Goal: Task Accomplishment & Management: Manage account settings

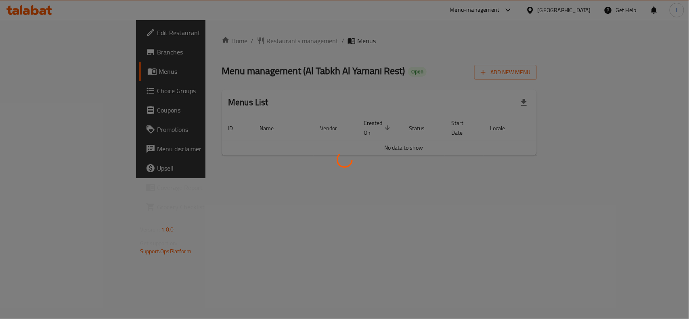
click at [210, 44] on div at bounding box center [344, 159] width 689 height 319
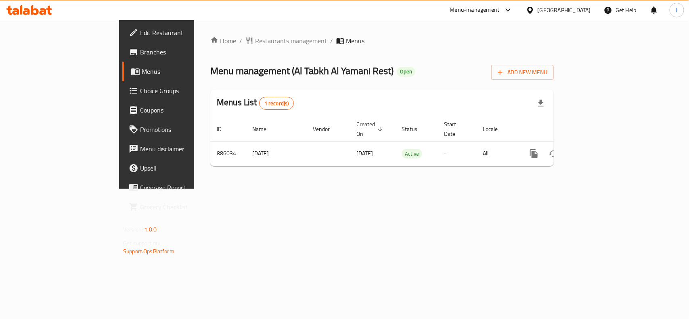
click at [250, 22] on div at bounding box center [344, 159] width 689 height 319
click at [255, 39] on span "Restaurants management" at bounding box center [291, 41] width 72 height 10
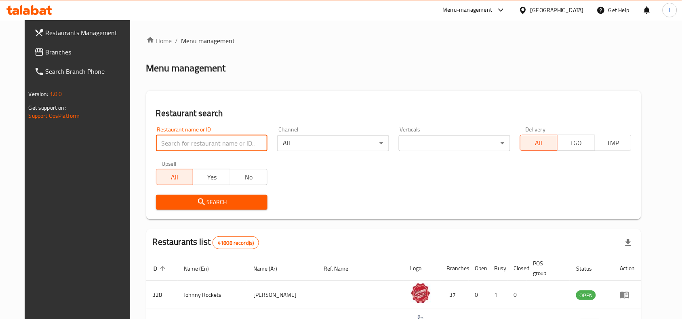
click at [200, 142] on input "search" at bounding box center [211, 143] width 111 height 16
paste input "657785"
type input "657785"
click button "Search" at bounding box center [211, 202] width 111 height 15
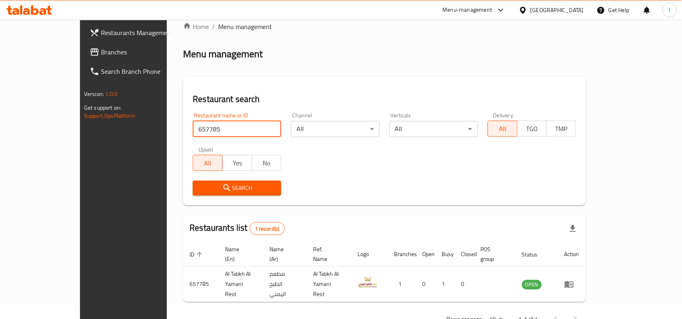
scroll to position [25, 0]
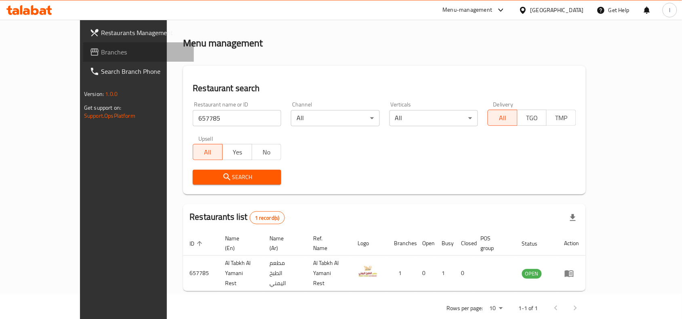
click at [83, 60] on link "Branches" at bounding box center [138, 51] width 111 height 19
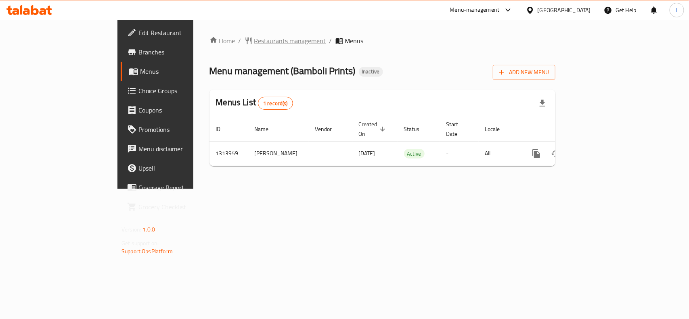
click at [245, 44] on icon "breadcrumb" at bounding box center [249, 41] width 8 height 8
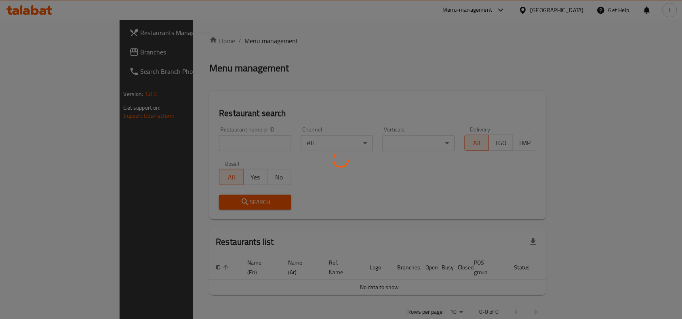
click at [197, 141] on div at bounding box center [341, 159] width 682 height 319
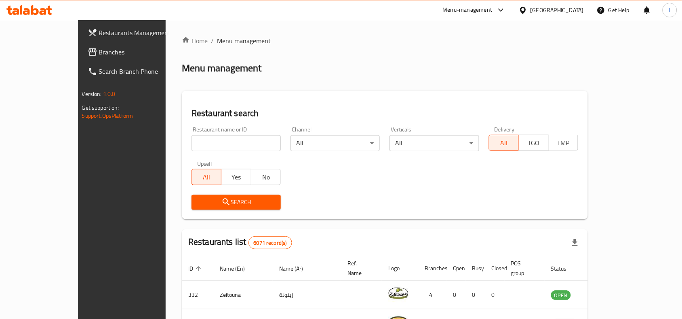
click at [213, 143] on input "search" at bounding box center [235, 143] width 89 height 16
paste input "706632"
type input "706632"
click button "Search" at bounding box center [235, 202] width 89 height 15
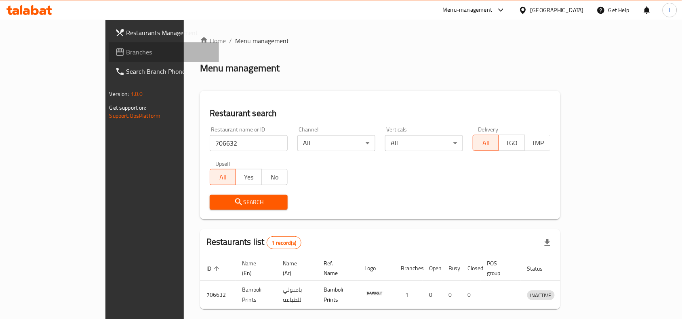
click at [126, 54] on span "Branches" at bounding box center [169, 52] width 86 height 10
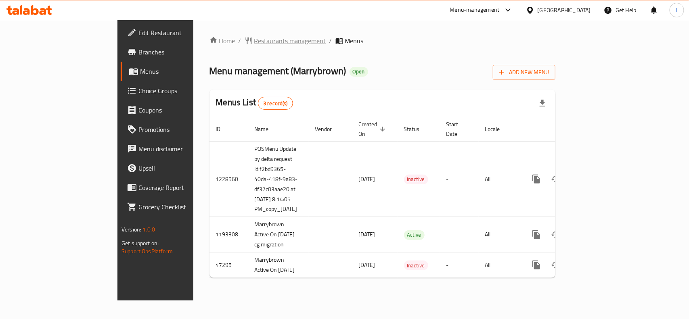
click at [254, 46] on span "Restaurants management" at bounding box center [290, 41] width 72 height 10
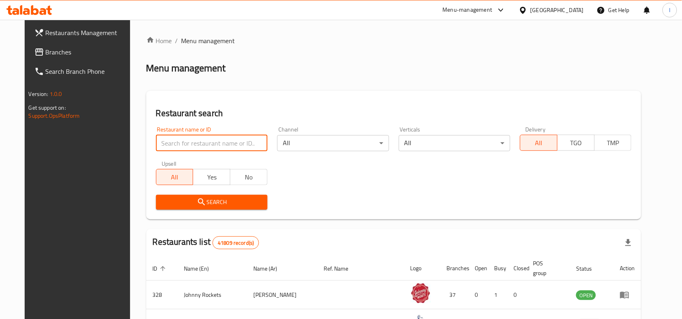
click at [174, 142] on input "search" at bounding box center [211, 143] width 111 height 16
paste input "938"
type input "938"
click button "Search" at bounding box center [211, 202] width 111 height 15
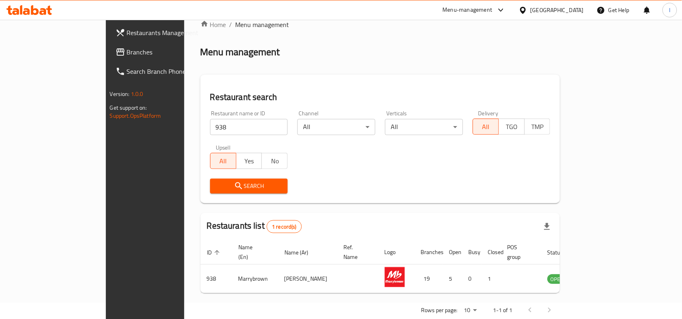
scroll to position [25, 0]
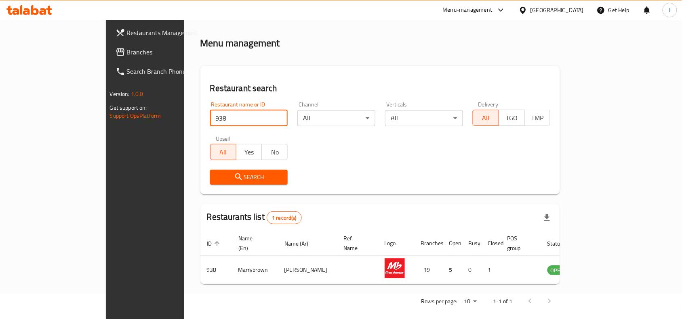
click at [127, 53] on span "Branches" at bounding box center [170, 52] width 86 height 10
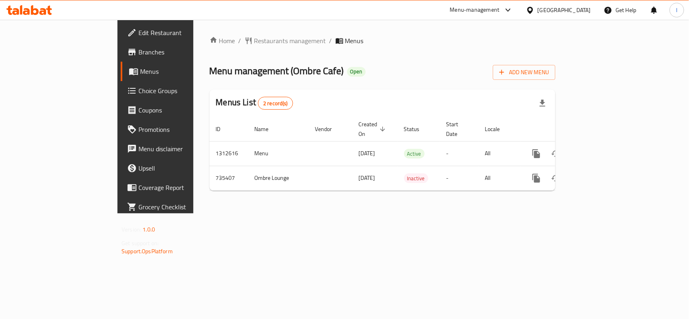
click at [291, 75] on div "Menu management ( Ombre Cafe ) Open Add New Menu" at bounding box center [383, 71] width 346 height 18
click at [254, 36] on span "Restaurants management" at bounding box center [290, 41] width 72 height 10
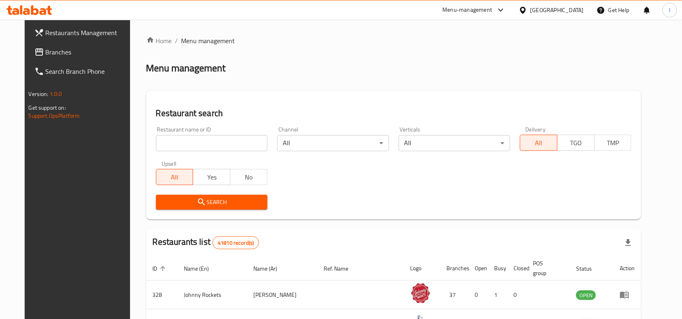
click at [203, 139] on input "search" at bounding box center [211, 143] width 111 height 16
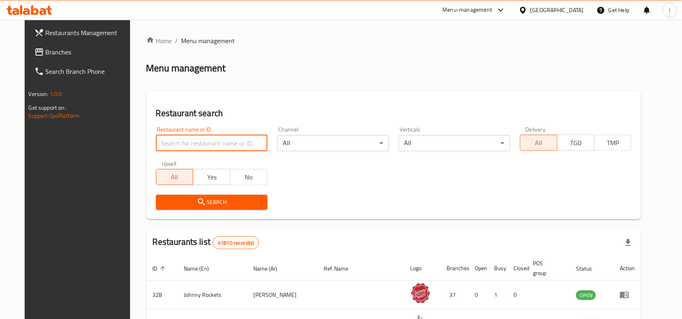
paste input "647146"
type input "647146"
click button "Search" at bounding box center [211, 202] width 111 height 15
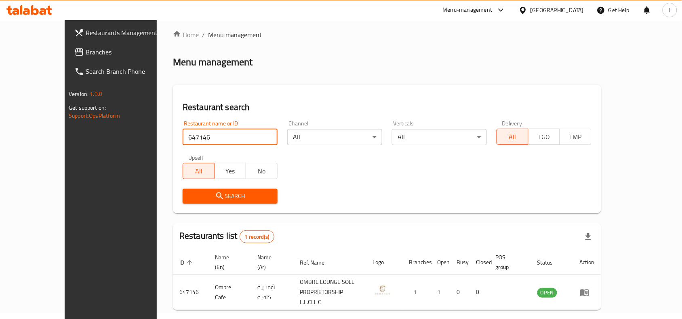
scroll to position [25, 0]
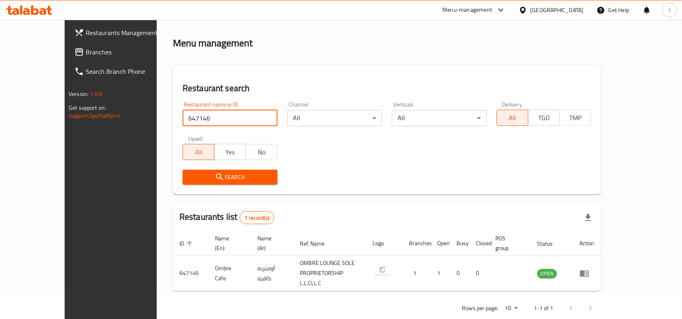
click at [86, 57] on span "Branches" at bounding box center [129, 52] width 86 height 10
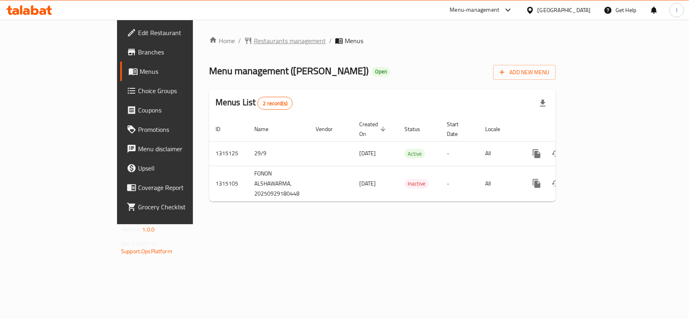
click at [254, 38] on span "Restaurants management" at bounding box center [290, 41] width 72 height 10
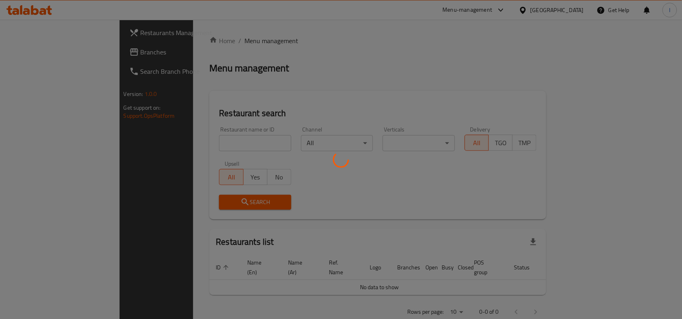
click at [197, 138] on div at bounding box center [341, 159] width 682 height 319
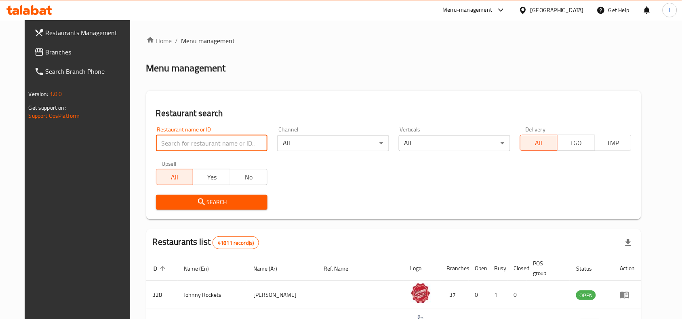
click at [199, 144] on input "search" at bounding box center [211, 143] width 111 height 16
paste input "707197"
type input "707197"
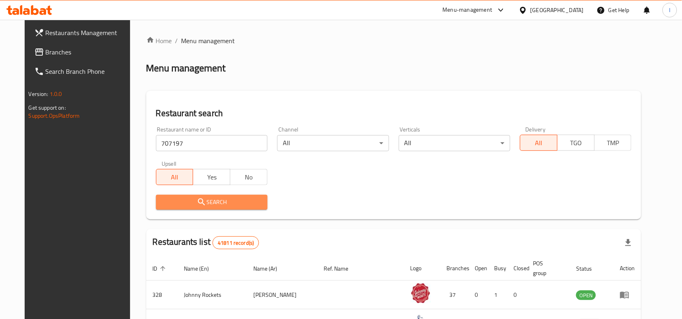
click at [246, 197] on span "Search" at bounding box center [211, 202] width 99 height 10
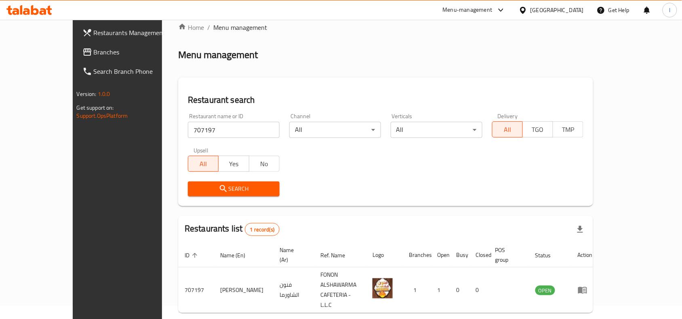
scroll to position [25, 0]
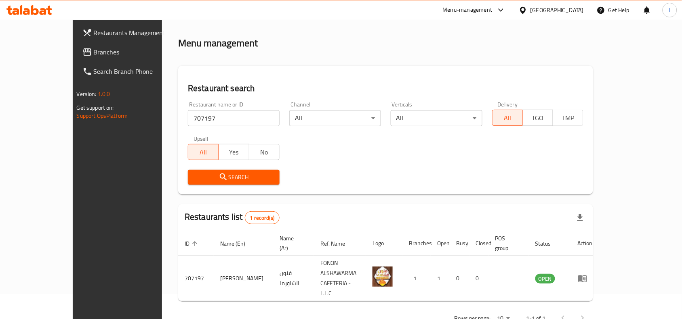
click at [94, 52] on span "Branches" at bounding box center [137, 52] width 86 height 10
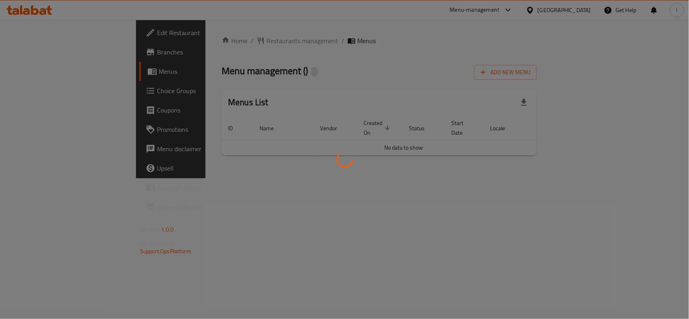
click at [258, 65] on div at bounding box center [344, 159] width 689 height 319
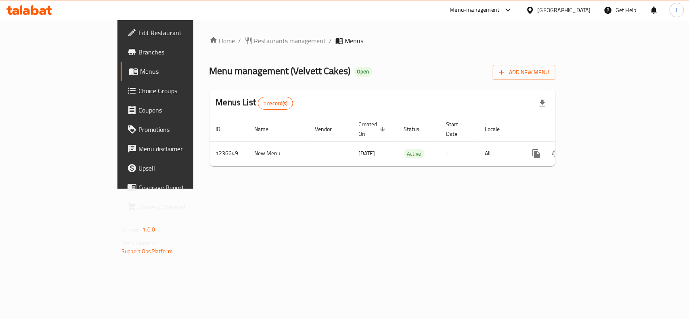
click at [254, 42] on span "Restaurants management" at bounding box center [290, 41] width 72 height 10
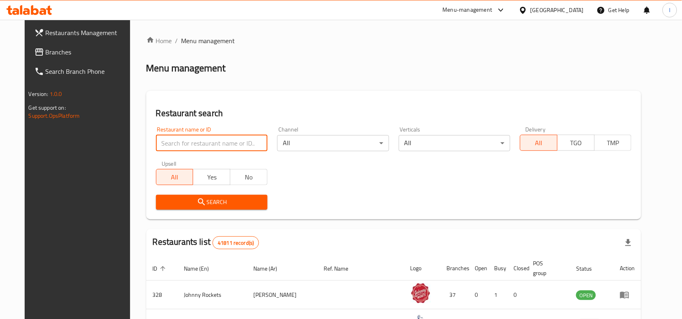
click at [194, 141] on input "search" at bounding box center [211, 143] width 111 height 16
paste input "679109"
type input "679109"
click button "Search" at bounding box center [211, 202] width 111 height 15
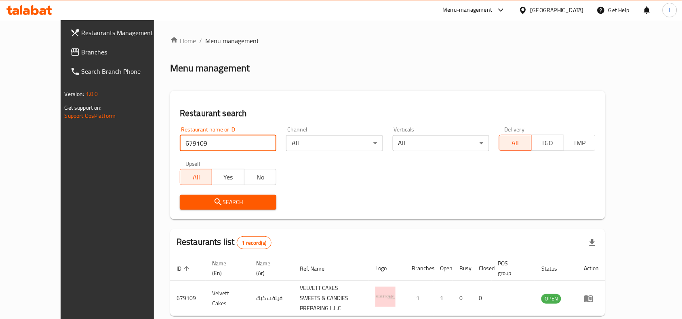
scroll to position [25, 0]
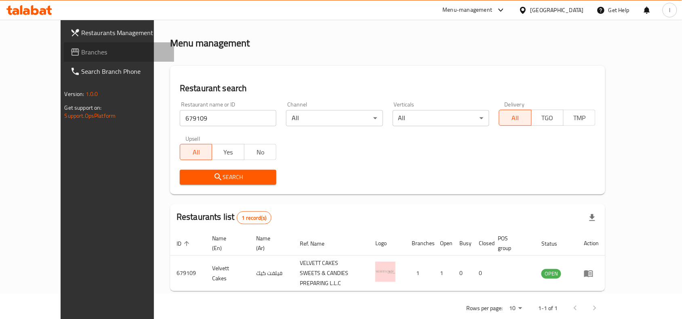
click at [82, 49] on span "Branches" at bounding box center [125, 52] width 86 height 10
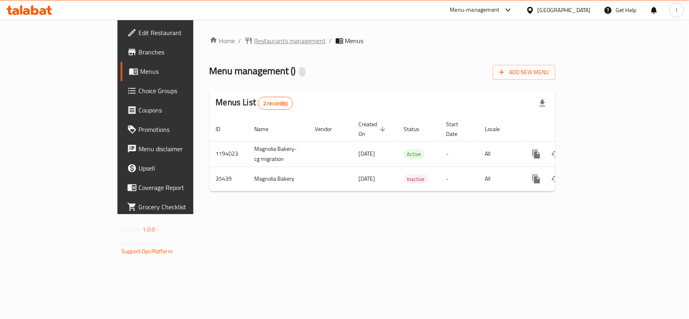
click at [254, 42] on span "Restaurants management" at bounding box center [290, 41] width 72 height 10
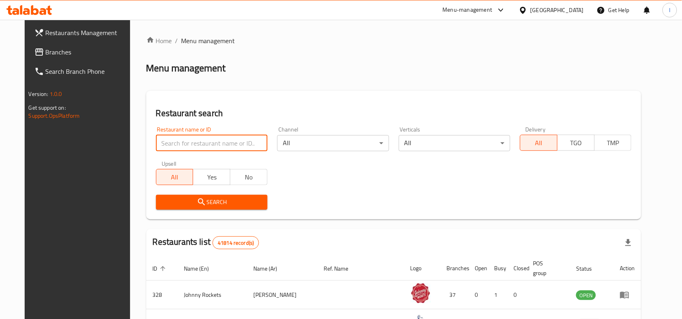
click at [172, 142] on input "search" at bounding box center [211, 143] width 111 height 16
paste input "18274"
type input "18274"
click button "Search" at bounding box center [211, 202] width 111 height 15
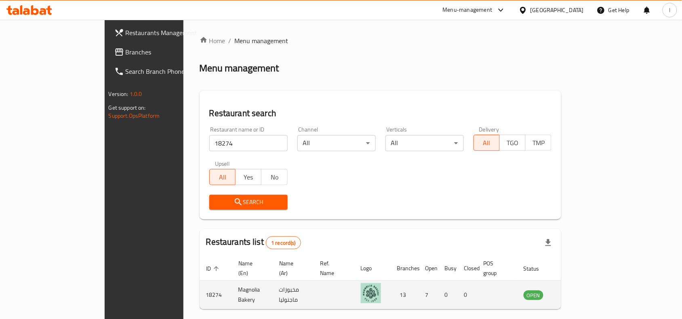
click at [378, 284] on img "enhanced table" at bounding box center [371, 294] width 20 height 20
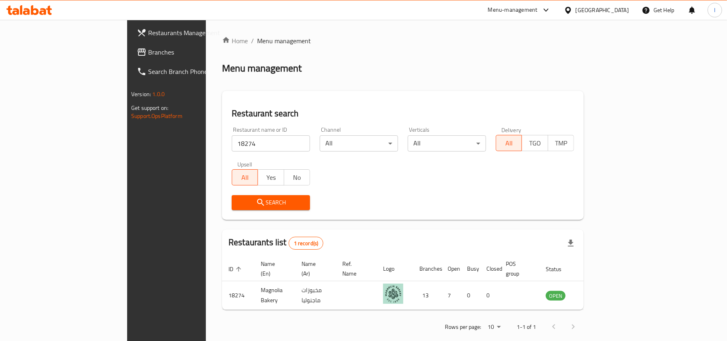
click at [148, 47] on span "Branches" at bounding box center [195, 52] width 94 height 10
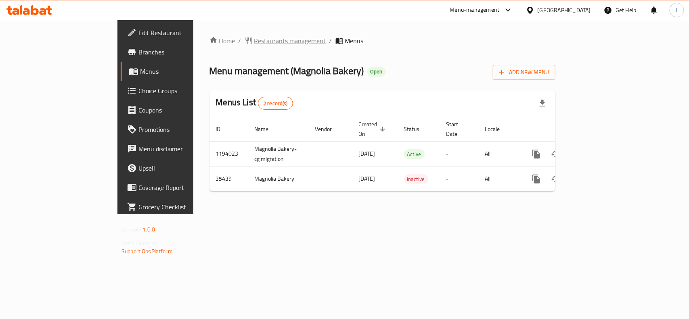
click at [254, 38] on span "Restaurants management" at bounding box center [290, 41] width 72 height 10
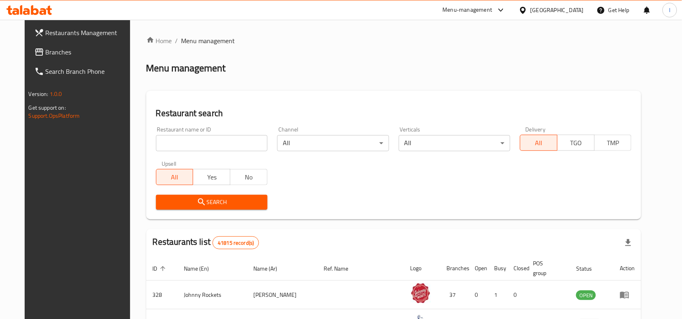
click at [46, 50] on span "Branches" at bounding box center [89, 52] width 86 height 10
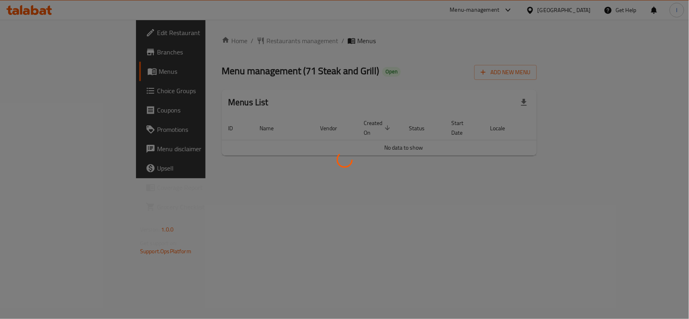
drag, startPoint x: 237, startPoint y: 48, endPoint x: 229, endPoint y: 46, distance: 9.3
click at [237, 49] on div at bounding box center [344, 159] width 689 height 319
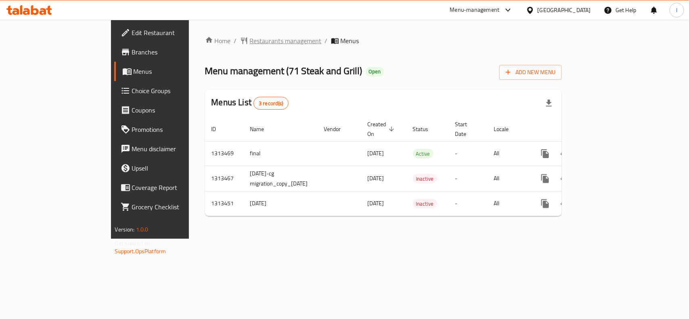
click at [250, 39] on span "Restaurants management" at bounding box center [286, 41] width 72 height 10
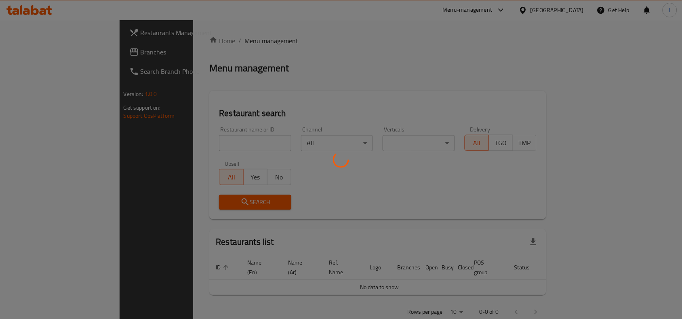
click at [178, 140] on div at bounding box center [341, 159] width 682 height 319
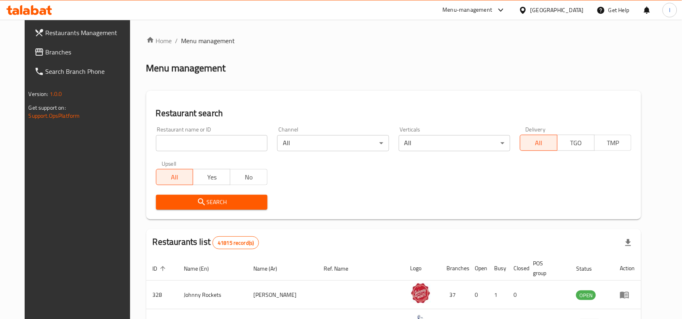
click at [178, 140] on input "search" at bounding box center [211, 143] width 111 height 16
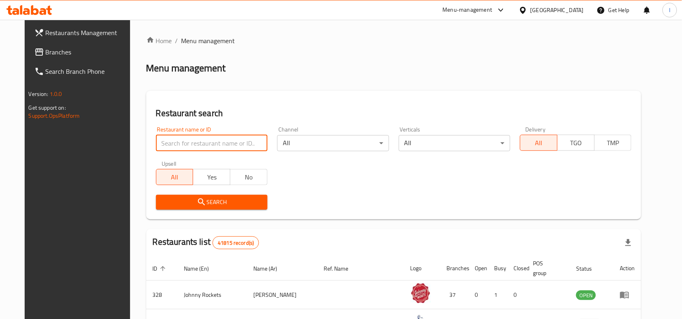
paste input "706525"
type input "706525"
click button "Search" at bounding box center [211, 202] width 111 height 15
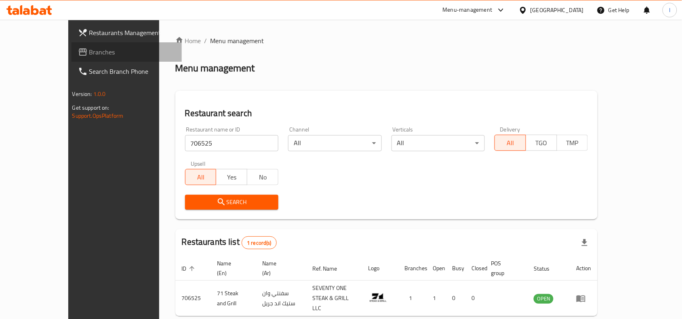
click at [89, 49] on span "Branches" at bounding box center [132, 52] width 86 height 10
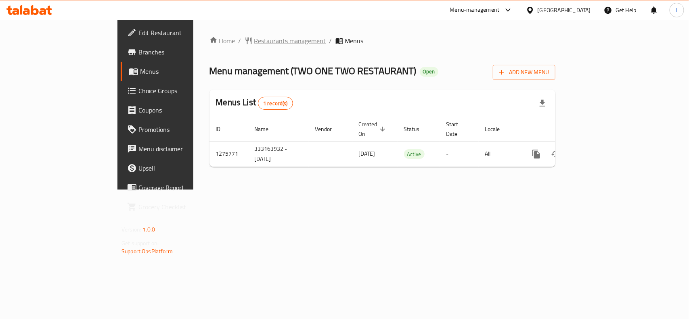
click at [254, 43] on span "Restaurants management" at bounding box center [290, 41] width 72 height 10
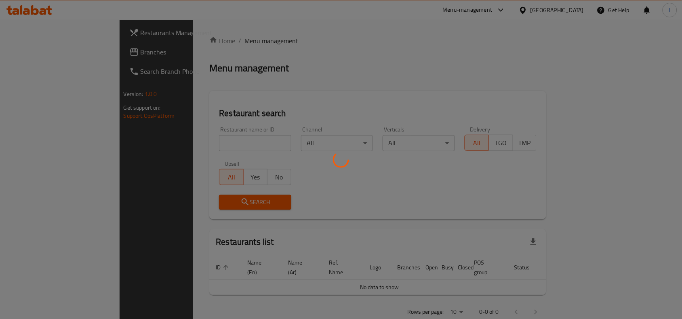
click at [172, 139] on div at bounding box center [341, 159] width 682 height 319
click at [170, 139] on div at bounding box center [341, 159] width 682 height 319
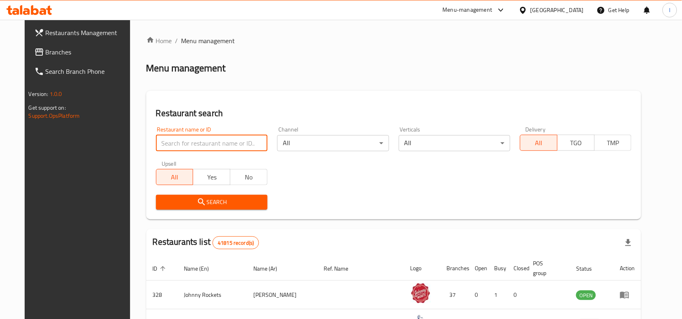
click at [170, 139] on input "search" at bounding box center [211, 143] width 111 height 16
paste input "691720"
click button "Search" at bounding box center [211, 202] width 111 height 15
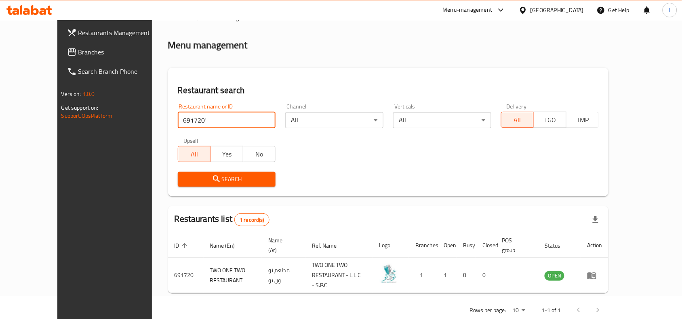
scroll to position [34, 0]
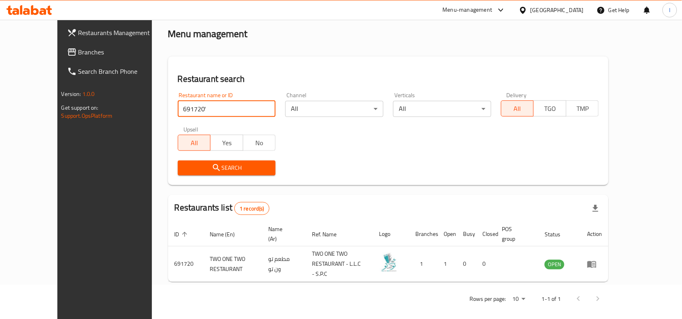
type input "691720'"
click at [78, 51] on span "Branches" at bounding box center [121, 52] width 86 height 10
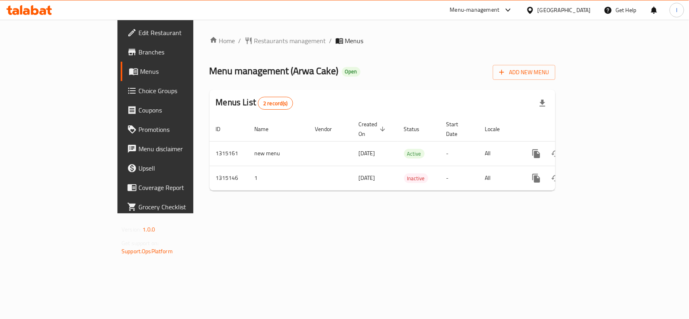
click at [254, 41] on span "Restaurants management" at bounding box center [290, 41] width 72 height 10
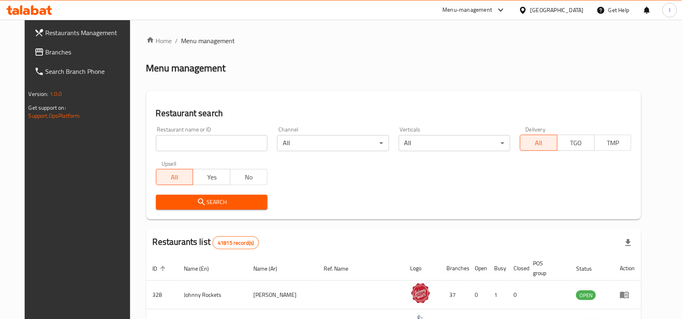
click at [178, 139] on input "search" at bounding box center [211, 143] width 111 height 16
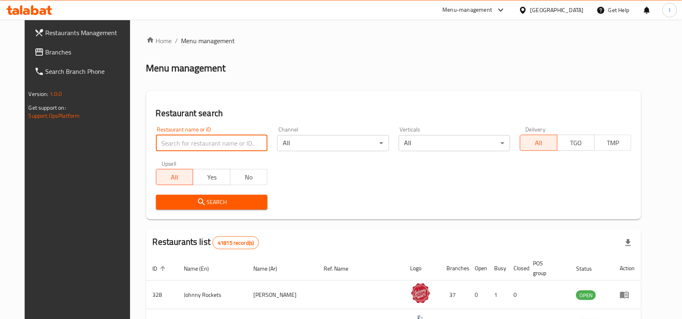
paste input "707156"
type input "707156"
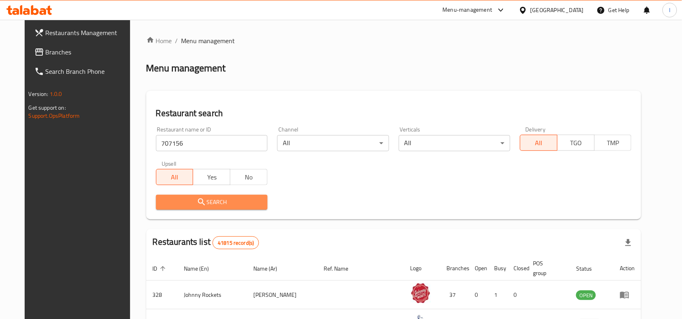
click at [212, 198] on span "Search" at bounding box center [211, 202] width 99 height 10
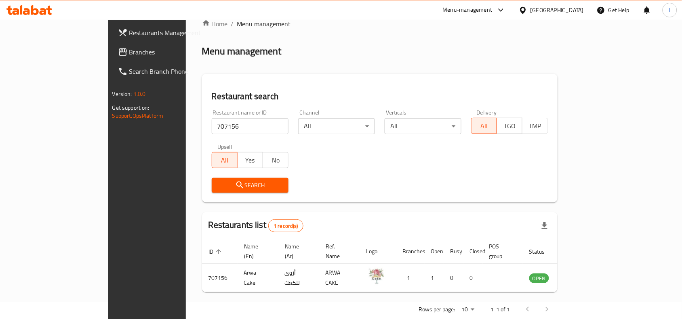
scroll to position [25, 0]
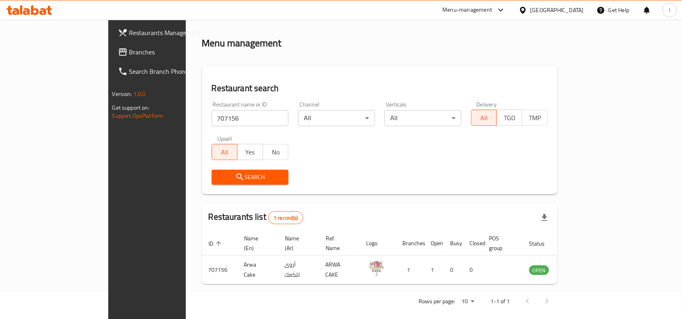
click at [129, 49] on span "Branches" at bounding box center [172, 52] width 86 height 10
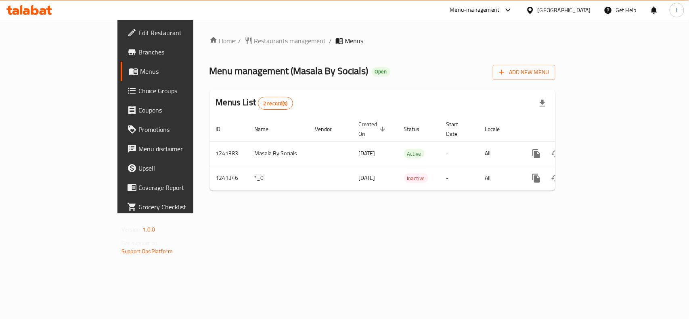
click at [254, 39] on span "Restaurants management" at bounding box center [290, 41] width 72 height 10
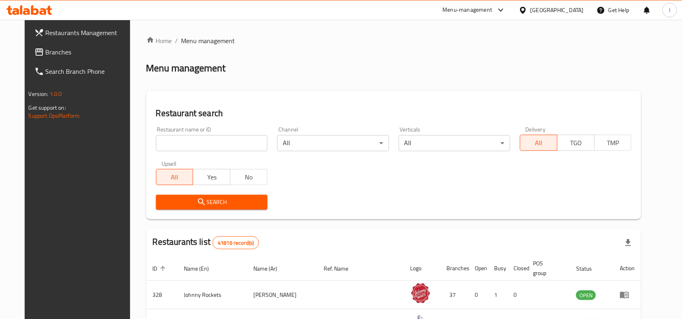
click at [205, 140] on input "search" at bounding box center [211, 143] width 111 height 16
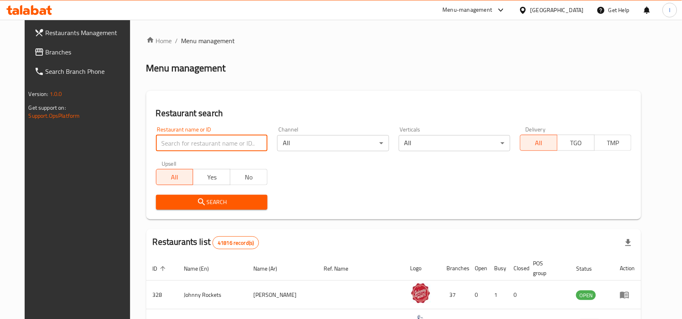
paste input "680640"
type input "680640"
click button "Search" at bounding box center [211, 202] width 111 height 15
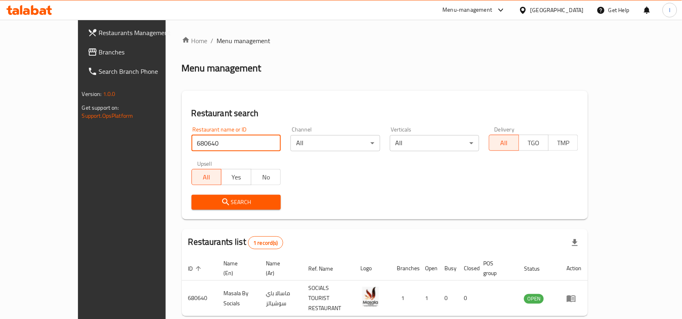
click at [99, 53] on span "Branches" at bounding box center [142, 52] width 86 height 10
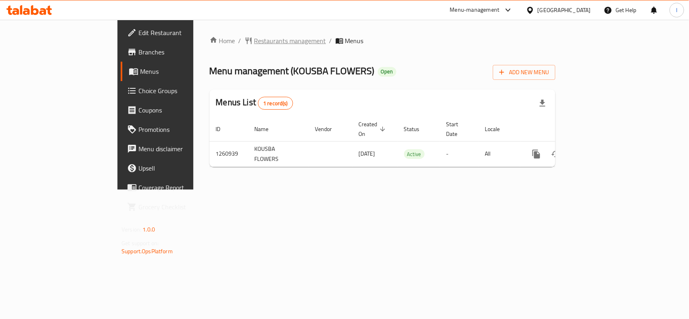
click at [254, 44] on span "Restaurants management" at bounding box center [290, 41] width 72 height 10
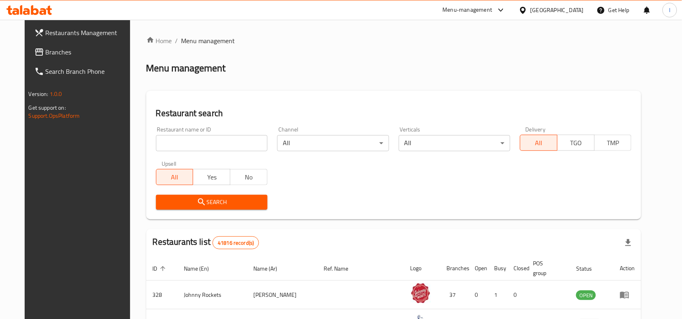
click at [195, 147] on input "search" at bounding box center [211, 143] width 111 height 16
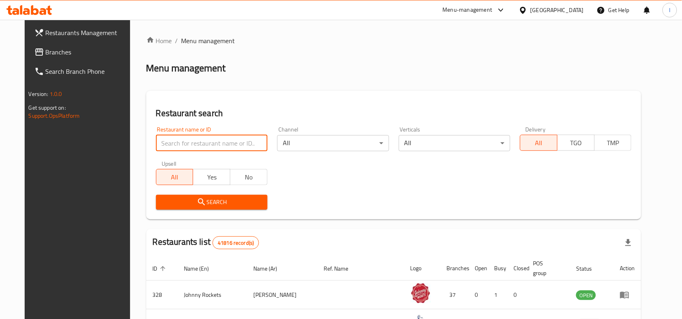
paste input "684947"
type input "684947"
click at [222, 200] on span "Search" at bounding box center [211, 202] width 99 height 10
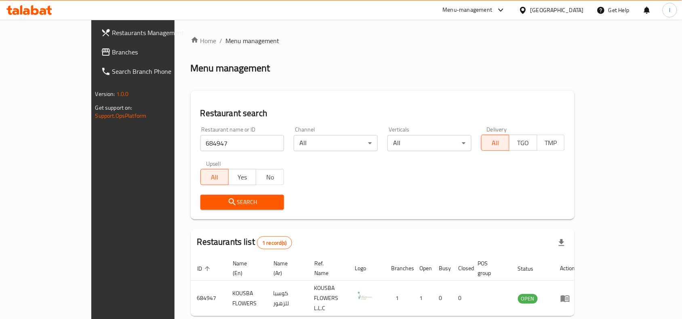
click at [95, 59] on link "Branches" at bounding box center [150, 51] width 111 height 19
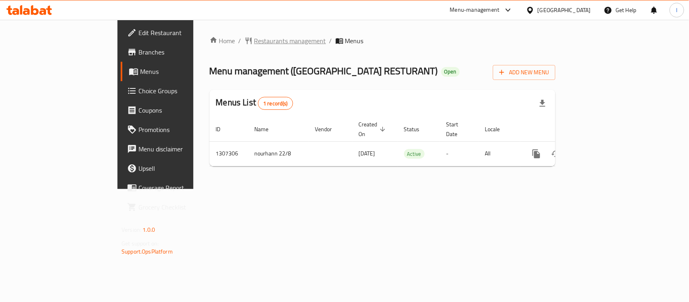
click at [254, 39] on span "Restaurants management" at bounding box center [290, 41] width 72 height 10
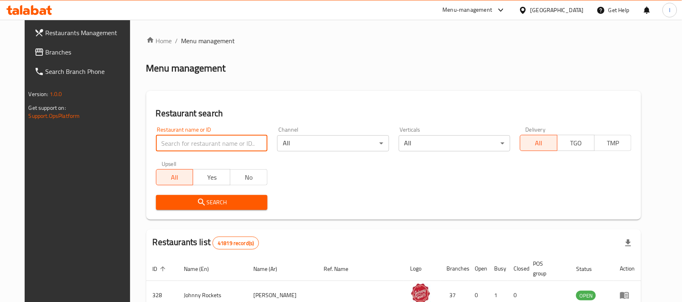
click at [181, 143] on input "search" at bounding box center [211, 143] width 111 height 16
paste input "704046"
type input "704046"
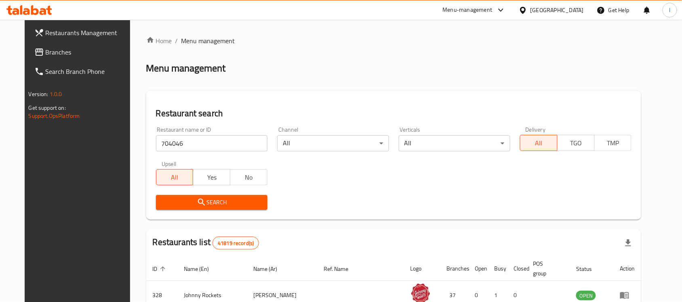
click at [213, 204] on span "Search" at bounding box center [211, 202] width 99 height 10
click at [214, 204] on div at bounding box center [341, 151] width 682 height 302
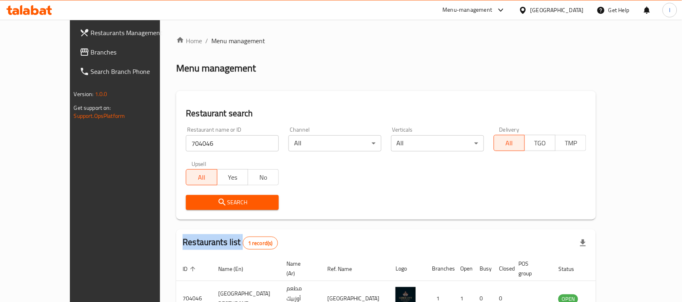
scroll to position [42, 0]
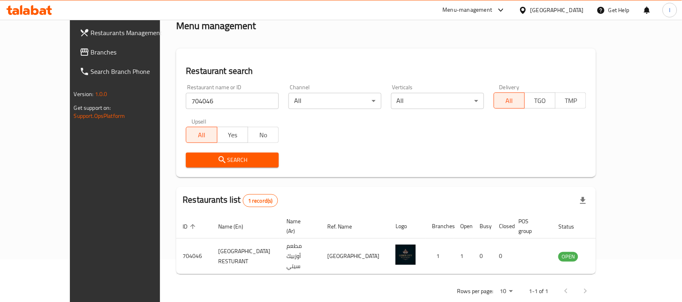
click at [362, 146] on div "Restaurant name or ID 704046 Restaurant name or ID Channel All ​ Verticals All …" at bounding box center [386, 126] width 410 height 93
click at [73, 59] on link "Branches" at bounding box center [128, 51] width 111 height 19
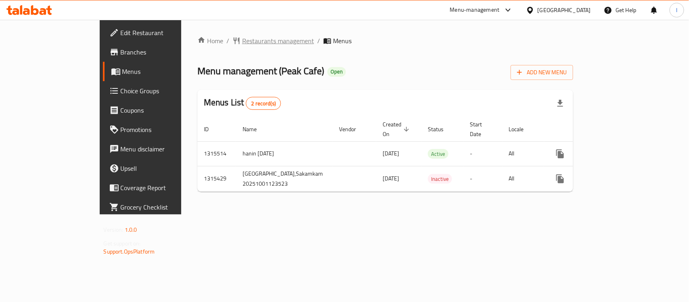
click at [242, 38] on span "Restaurants management" at bounding box center [278, 41] width 72 height 10
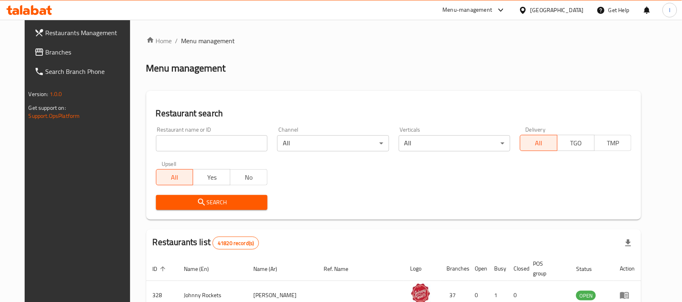
click at [182, 138] on input "search" at bounding box center [211, 143] width 111 height 16
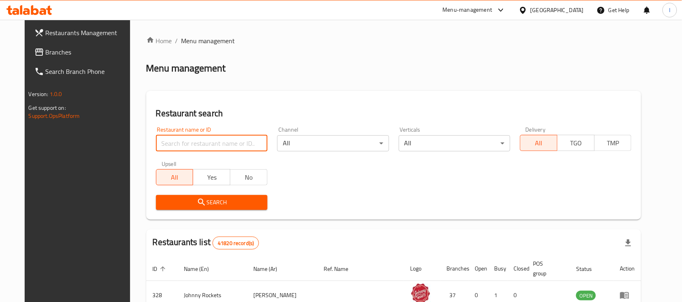
paste input "707295"
type input "707295"
click button "Search" at bounding box center [211, 202] width 111 height 15
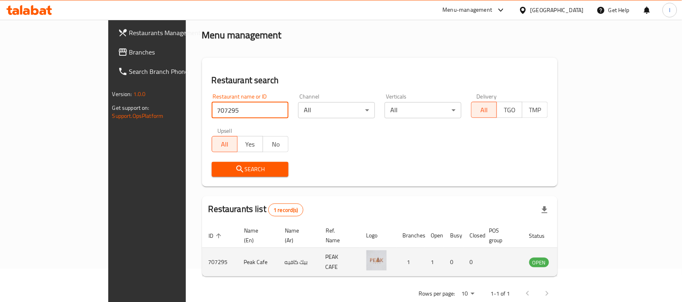
scroll to position [42, 0]
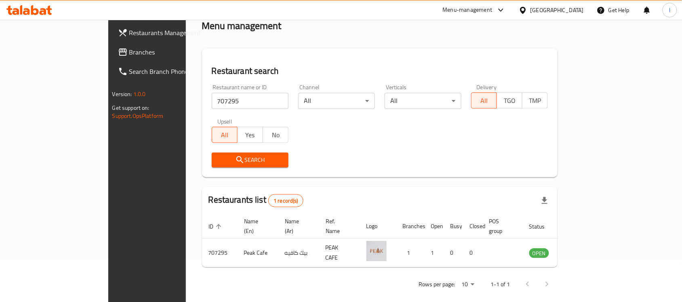
click at [437, 168] on div "Search" at bounding box center [380, 160] width 346 height 25
click at [111, 42] on link "Branches" at bounding box center [166, 51] width 111 height 19
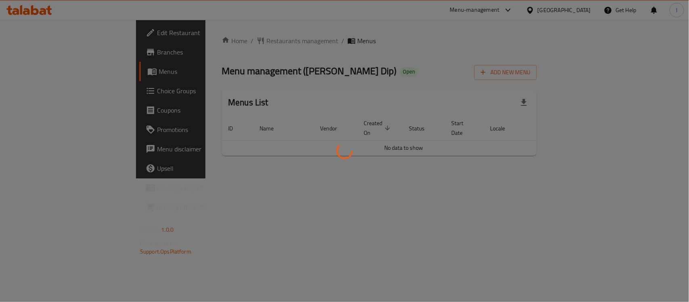
click at [308, 67] on div at bounding box center [344, 151] width 689 height 302
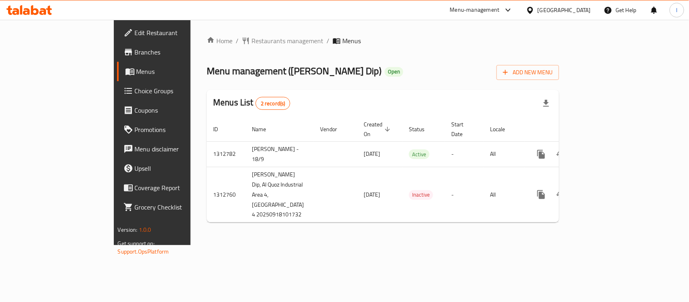
click at [208, 29] on div "Home / Restaurants management / Menus Menu management ( [PERSON_NAME] Dip ) Ope…" at bounding box center [383, 132] width 385 height 225
click at [252, 38] on span "Restaurants management" at bounding box center [288, 41] width 72 height 10
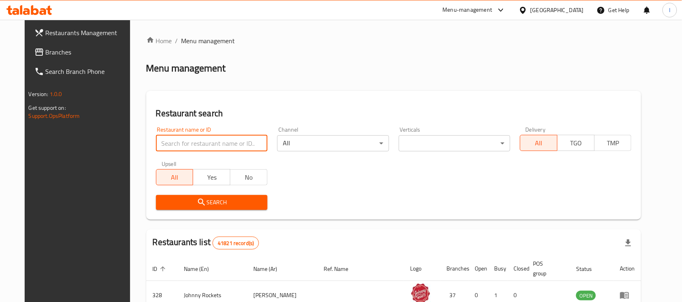
click at [170, 137] on input "search" at bounding box center [211, 143] width 111 height 16
paste input "706236"
type input "706236"
click button "Search" at bounding box center [211, 202] width 111 height 15
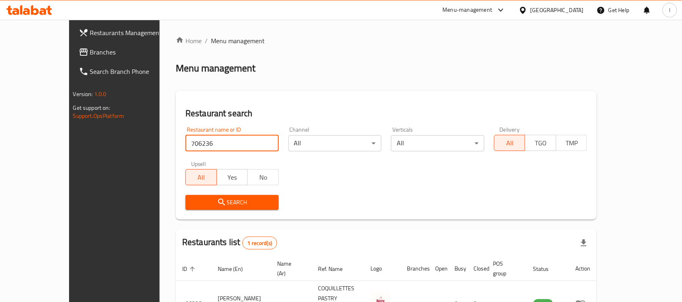
click at [90, 53] on span "Branches" at bounding box center [133, 52] width 86 height 10
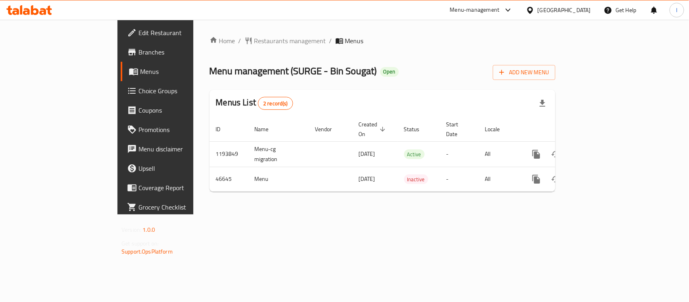
click at [139, 89] on span "Choice Groups" at bounding box center [183, 91] width 88 height 10
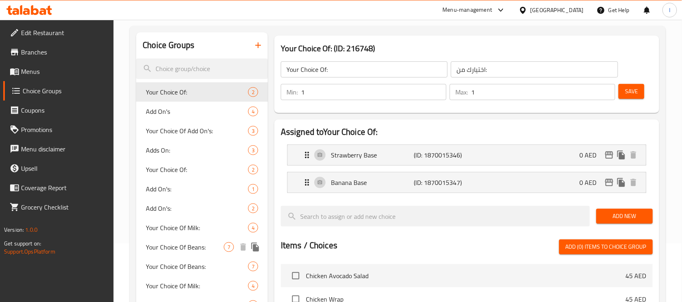
scroll to position [57, 0]
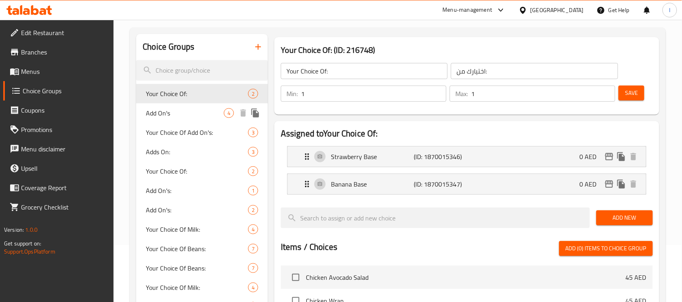
click at [197, 109] on span "Add On's" at bounding box center [185, 113] width 78 height 10
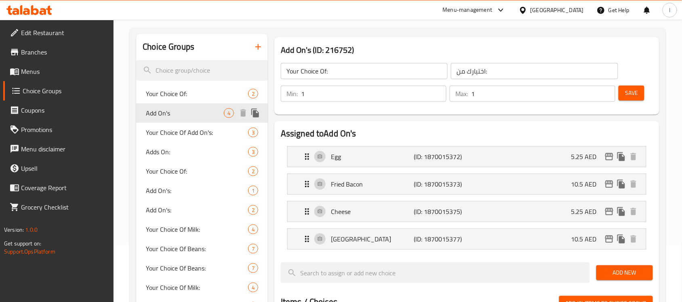
type input "Add On's"
type input "الإضافات:"
type input "0"
type input "4"
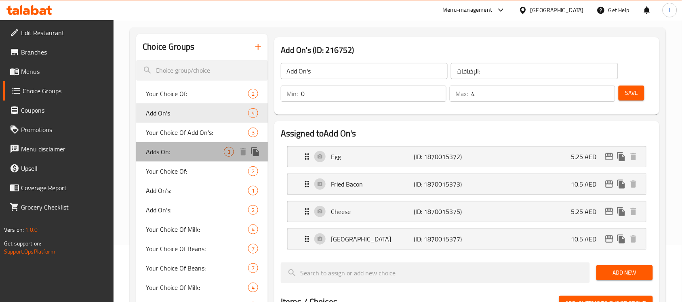
click at [182, 147] on span "Adds On:" at bounding box center [185, 152] width 78 height 10
type input "Adds On:"
type input "الاضافات:"
type input "3"
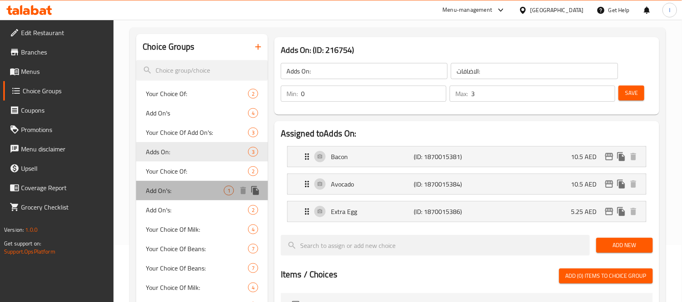
click at [175, 187] on span "Add On's:" at bounding box center [185, 191] width 78 height 10
type input "Add On's:"
type input "الإضافات:"
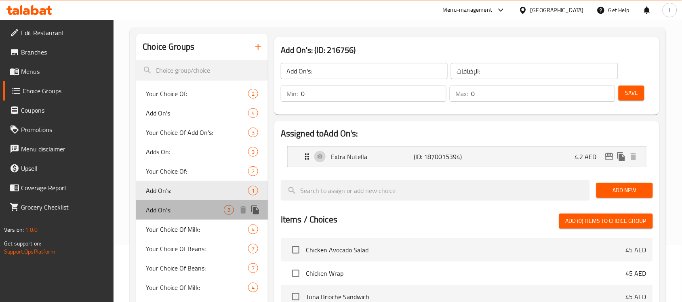
click at [175, 211] on span "Add On's:" at bounding box center [185, 210] width 78 height 10
type input "2"
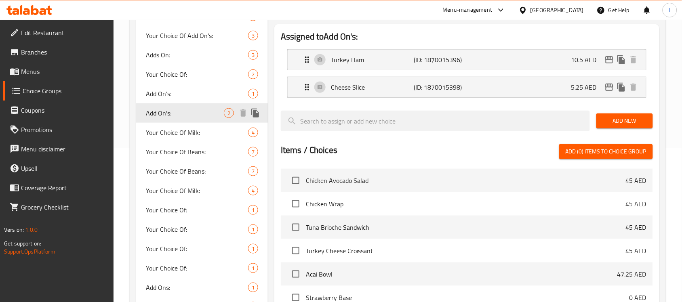
scroll to position [158, 0]
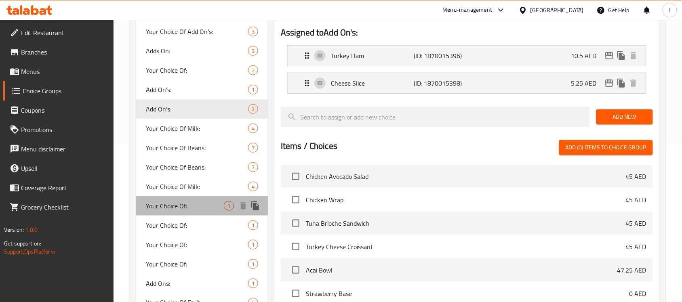
click at [176, 208] on span "Your Choice Of:" at bounding box center [185, 206] width 78 height 10
type input "Your Choice Of:"
type input "اختيارك من:"
type input "1"
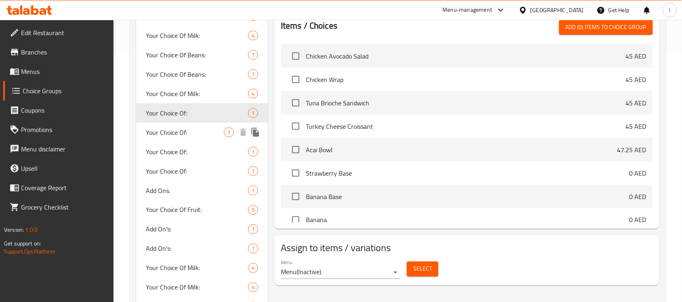
scroll to position [259, 0]
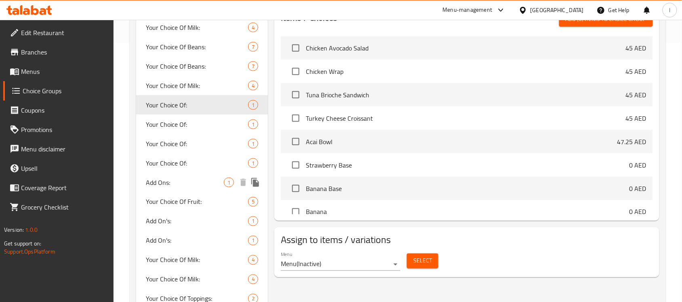
click at [166, 183] on span "Add Ons:" at bounding box center [185, 183] width 78 height 10
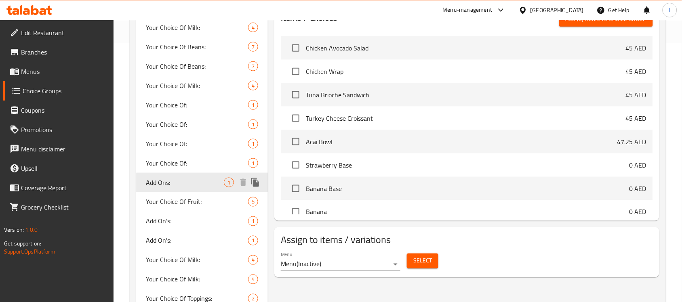
type input "Add Ons:"
type input "الإضافات:"
type input "0"
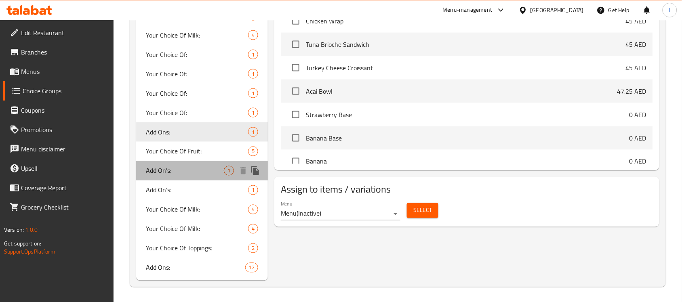
click at [171, 168] on span "Add On's:" at bounding box center [185, 171] width 78 height 10
type input "Add On's:"
type input "1"
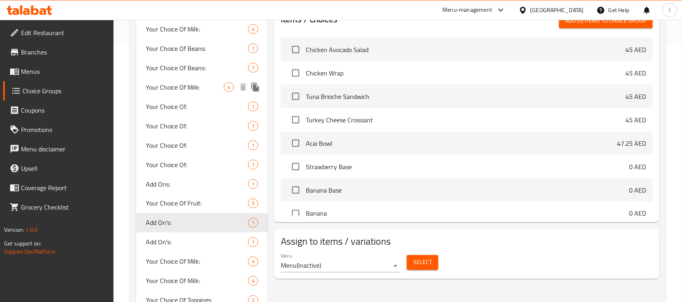
scroll to position [259, 0]
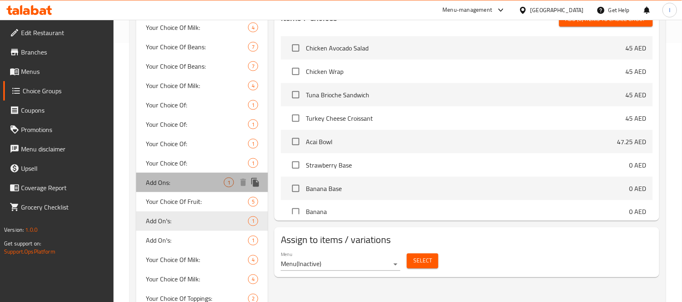
click at [158, 181] on span "Add Ons:" at bounding box center [185, 183] width 78 height 10
type input "Add Ons:"
type input "0"
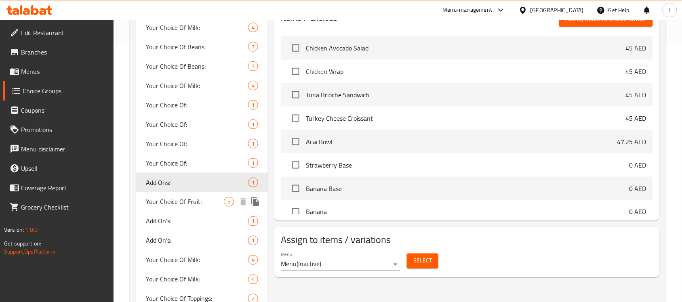
scroll to position [309, 0]
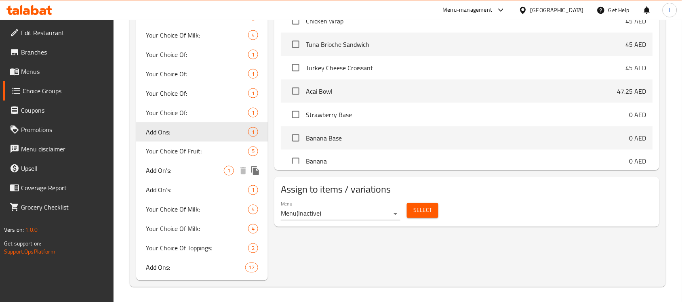
click at [169, 172] on span "Add On's:" at bounding box center [185, 171] width 78 height 10
type input "Add On's:"
type input "1"
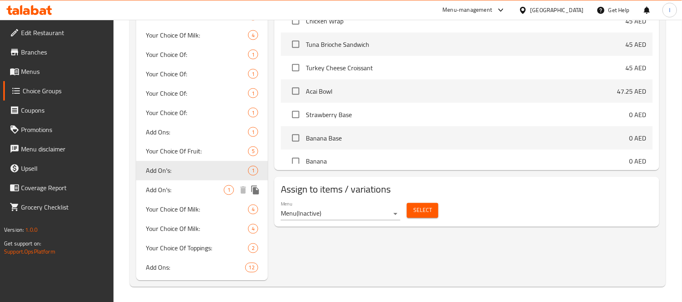
click at [189, 187] on span "Add On's:" at bounding box center [185, 190] width 78 height 10
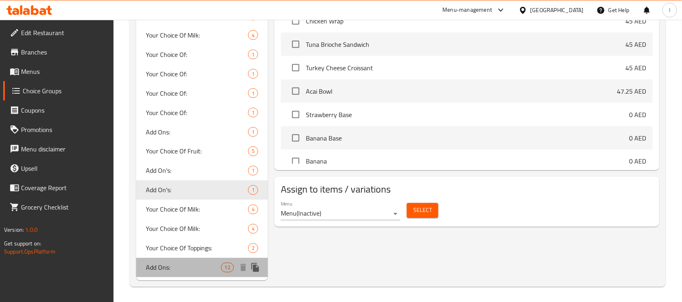
click at [172, 261] on div "Add Ons: 12" at bounding box center [202, 267] width 132 height 19
type input "Add Ons:"
type input "12"
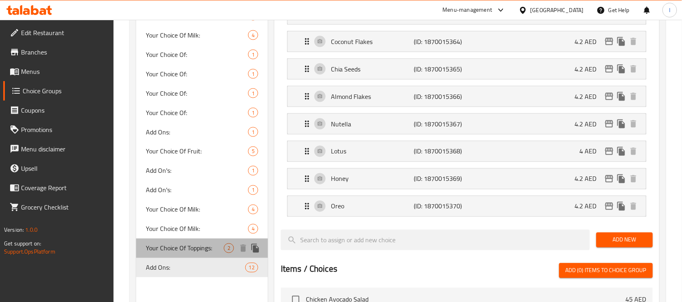
click at [199, 248] on span "Your Choice Of Toppings:" at bounding box center [185, 249] width 78 height 10
type input "Your Choice Of Toppings:"
type input "اختيارك من الاضافات:"
type input "2"
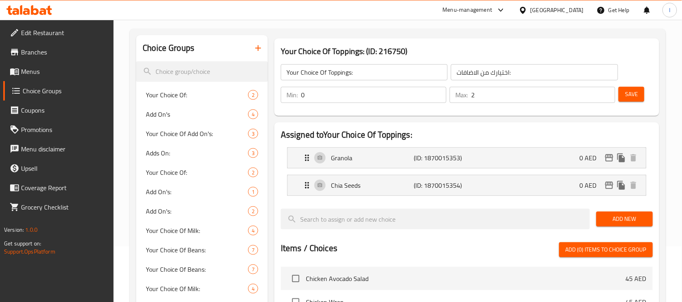
scroll to position [0, 0]
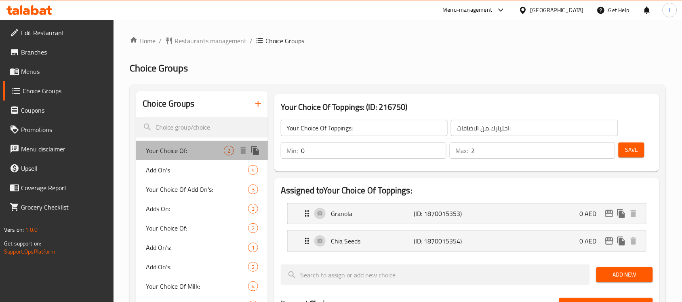
click at [177, 154] on span "Your Choice Of:" at bounding box center [185, 151] width 78 height 10
type input "Your Choice Of:"
type input "اختيارك من:"
type input "1"
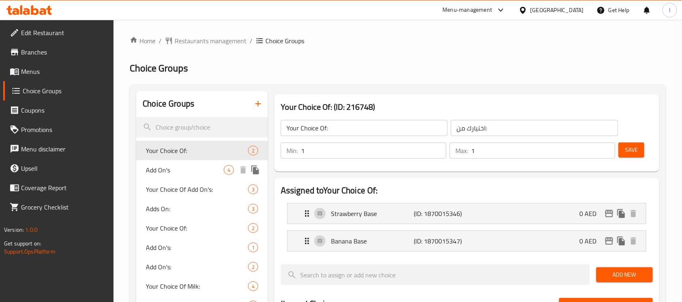
click at [174, 166] on span "Add On's" at bounding box center [185, 170] width 78 height 10
type input "Add On's"
type input "الإضافات:"
type input "0"
type input "4"
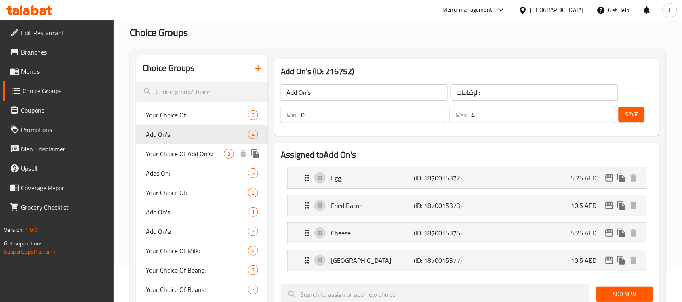
scroll to position [50, 0]
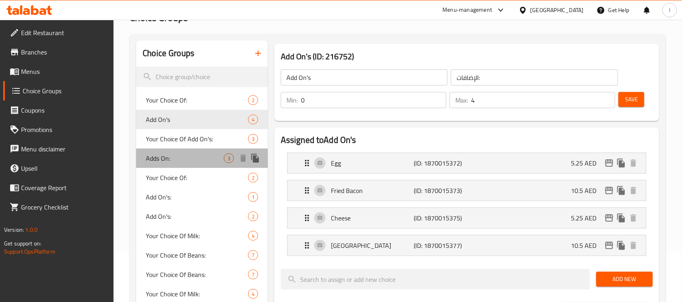
click at [202, 157] on span "Adds On:" at bounding box center [185, 158] width 78 height 10
type input "Adds On:"
type input "الاضافات:"
type input "3"
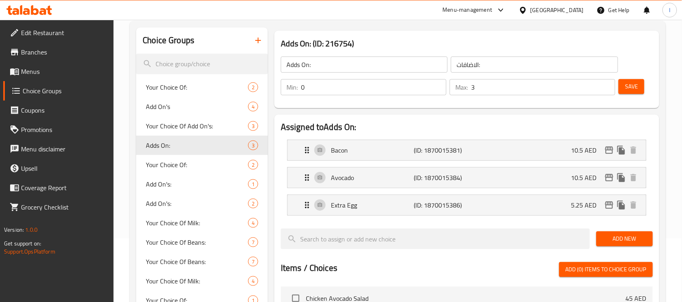
scroll to position [101, 0]
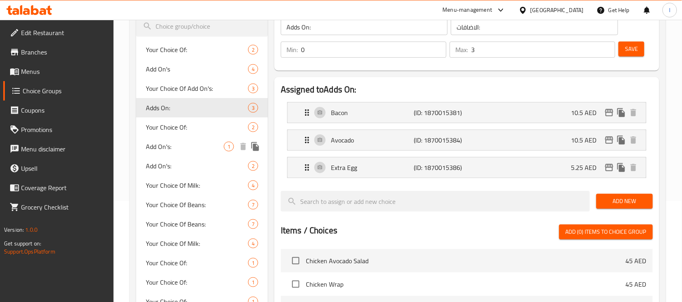
click at [167, 145] on span "Add On's:" at bounding box center [185, 147] width 78 height 10
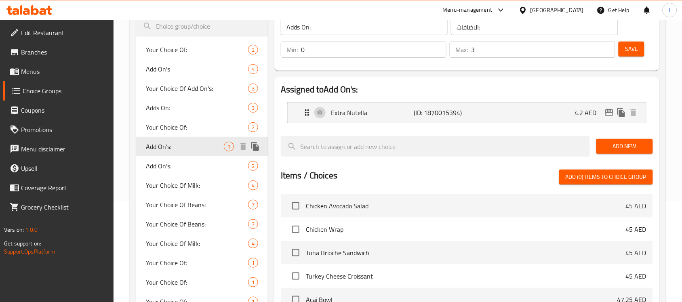
type input "Add On's:"
type input "الإضافات:"
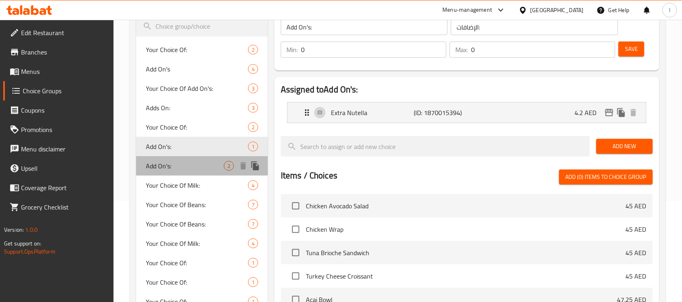
click at [171, 162] on span "Add On's:" at bounding box center [185, 166] width 78 height 10
type input "2"
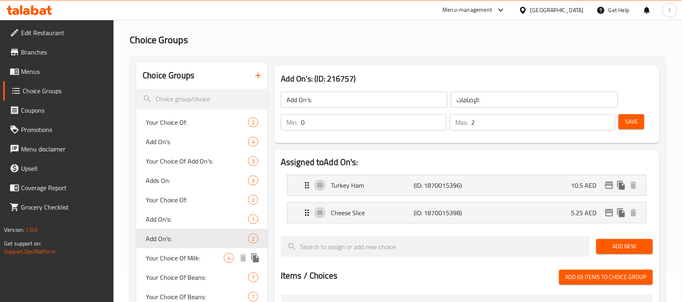
scroll to position [0, 0]
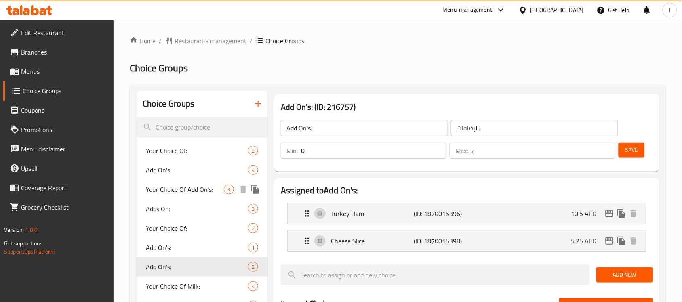
click at [188, 189] on span "Your Choice Of Add On's:" at bounding box center [185, 190] width 78 height 10
type input "Your Choice Of Add On's:"
type input "إختيارك من الإضافات:"
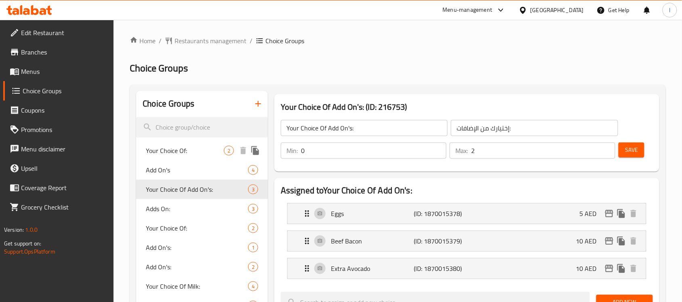
click at [211, 149] on span "Your Choice Of:" at bounding box center [185, 151] width 78 height 10
type input "Your Choice Of:"
type input "اختيارك من:"
type input "1"
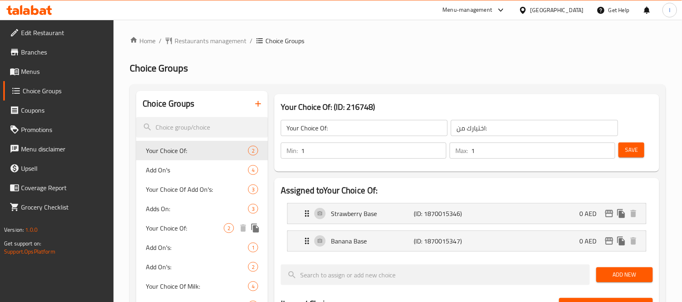
click at [158, 227] on span "Your Choice Of:" at bounding box center [185, 228] width 78 height 10
type input "إختيارك من:"
type input "0"
type input "2"
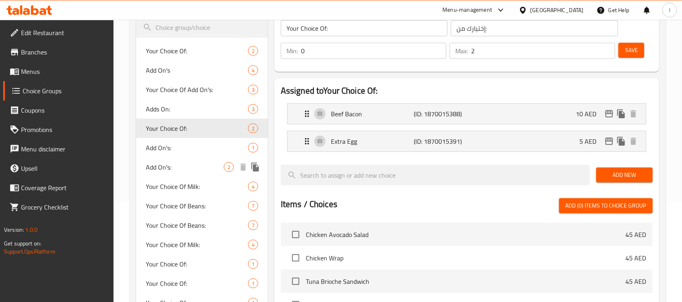
scroll to position [101, 0]
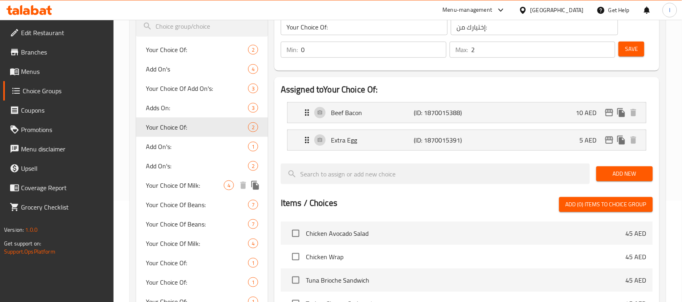
click at [176, 188] on span "Your Choice Of Milk:" at bounding box center [185, 186] width 78 height 10
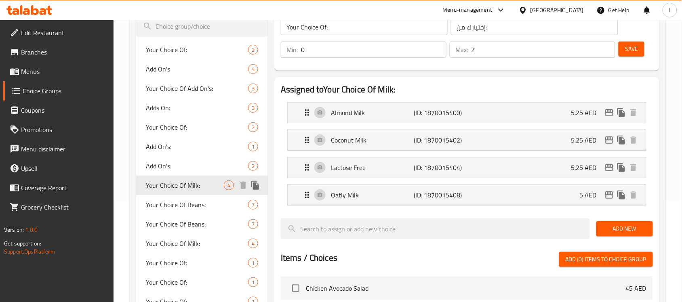
type input "Your Choice Of Milk:"
type input "اختيارك من الحليب:"
type input "1"
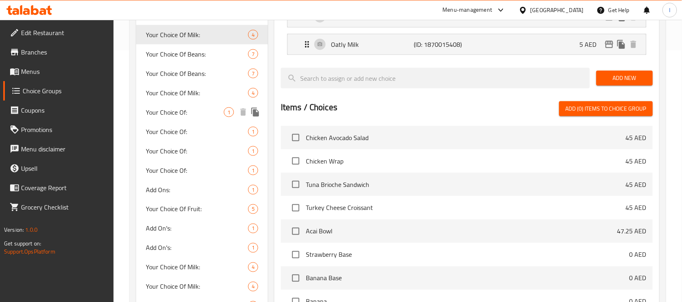
scroll to position [252, 0]
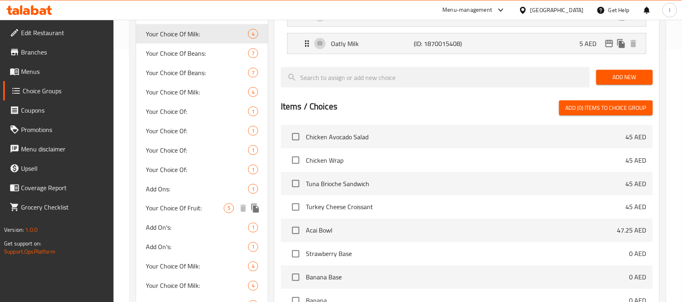
click at [193, 204] on span "Your Choice Of Fruit:" at bounding box center [185, 209] width 78 height 10
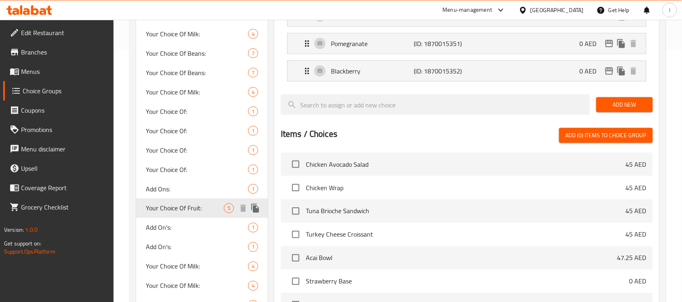
type input "Your Choice Of Fruit:"
type input "اختيارك من الفاكهة:"
type input "1"
type input "3"
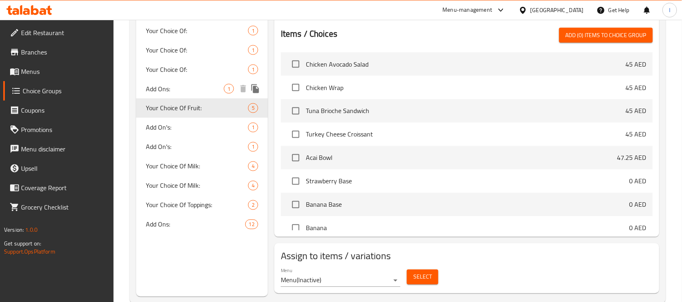
scroll to position [353, 0]
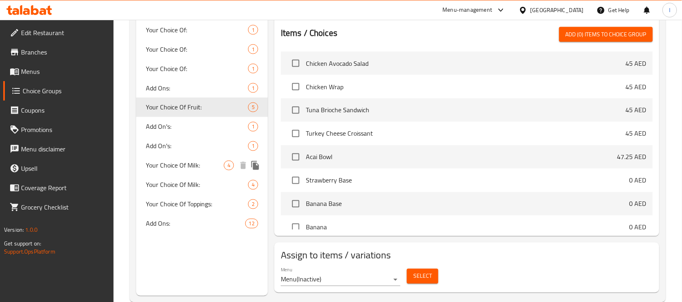
click at [199, 162] on span "Your Choice Of Milk:" at bounding box center [185, 166] width 78 height 10
type input "Your Choice Of Milk:"
type input "اختيارك من الحليب:"
type input "0"
type input "1"
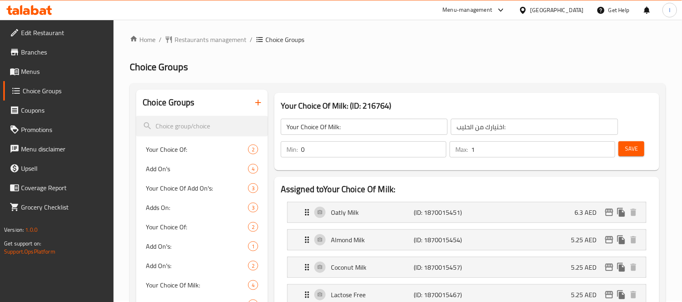
scroll to position [0, 0]
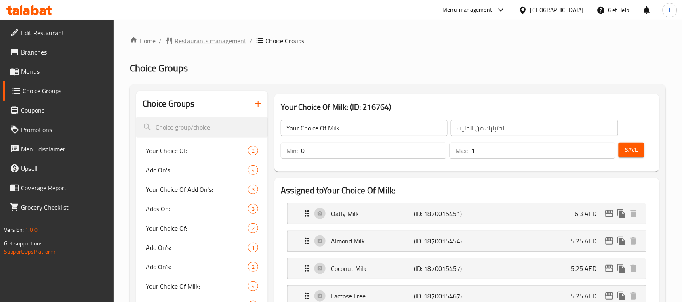
click at [231, 42] on span "Restaurants management" at bounding box center [210, 41] width 72 height 10
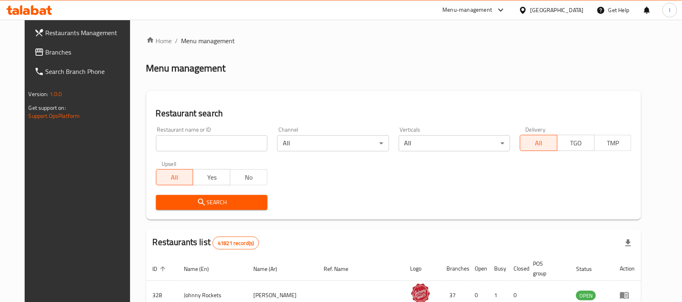
click at [46, 55] on span "Branches" at bounding box center [89, 52] width 86 height 10
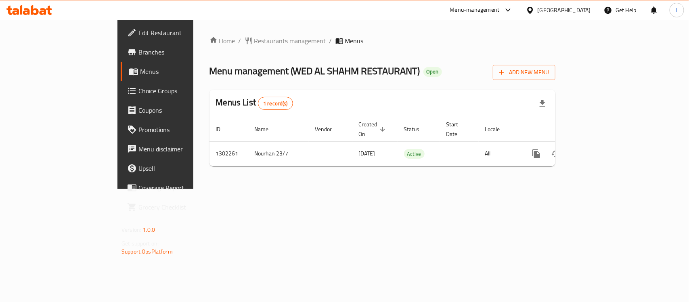
click at [252, 57] on div "Home / Restaurants management / Menus Menu management ( WED AL SHAHM RESTAURANT…" at bounding box center [383, 104] width 346 height 137
click at [254, 40] on span "Restaurants management" at bounding box center [290, 41] width 72 height 10
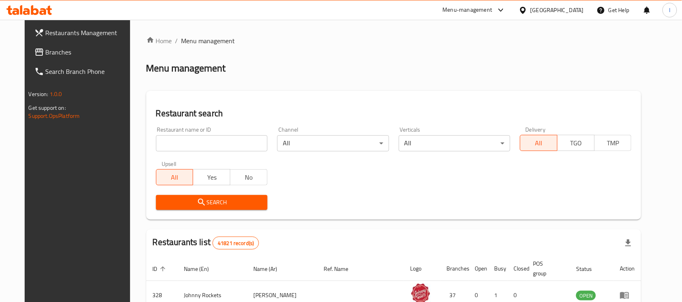
click at [179, 141] on input "search" at bounding box center [211, 143] width 111 height 16
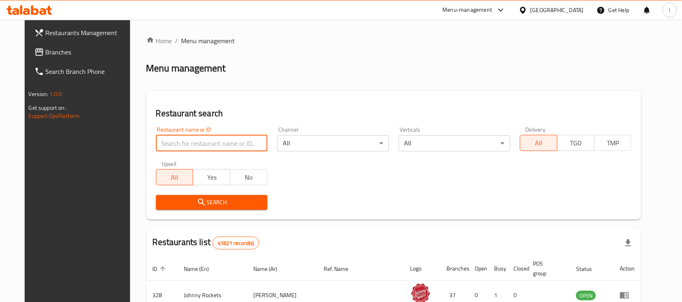
paste input "702021"
type input "702021"
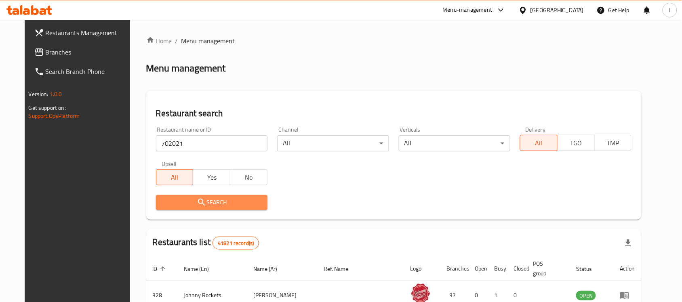
click at [199, 201] on span "Search" at bounding box center [211, 202] width 99 height 10
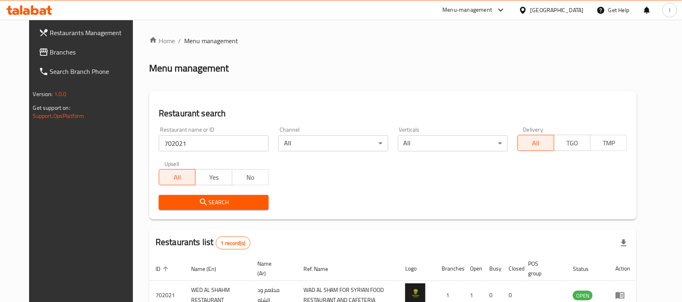
scroll to position [51, 0]
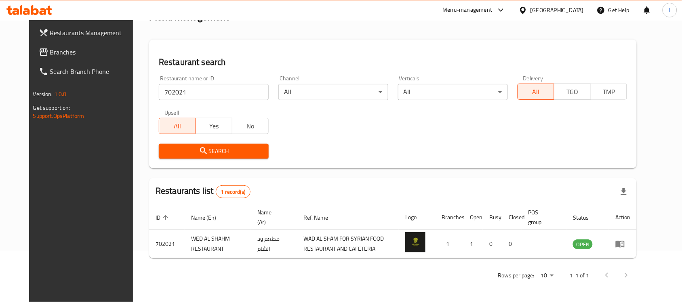
click at [50, 51] on span "Branches" at bounding box center [93, 52] width 86 height 10
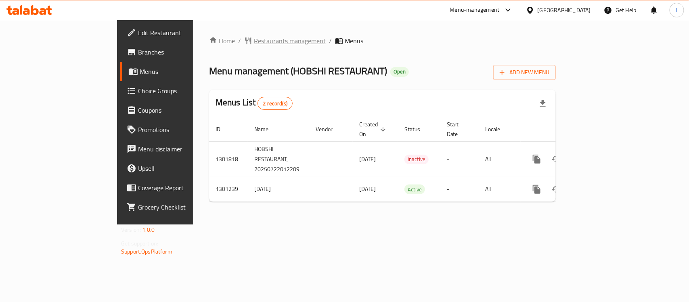
click at [254, 43] on span "Restaurants management" at bounding box center [290, 41] width 72 height 10
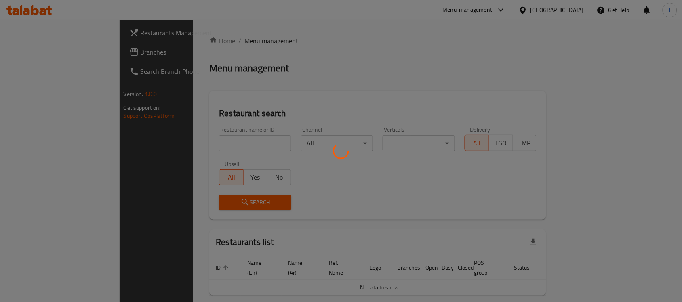
click at [205, 148] on div at bounding box center [341, 151] width 682 height 302
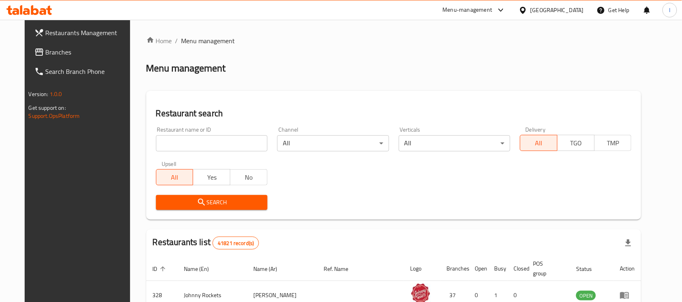
click at [188, 140] on input "search" at bounding box center [211, 143] width 111 height 16
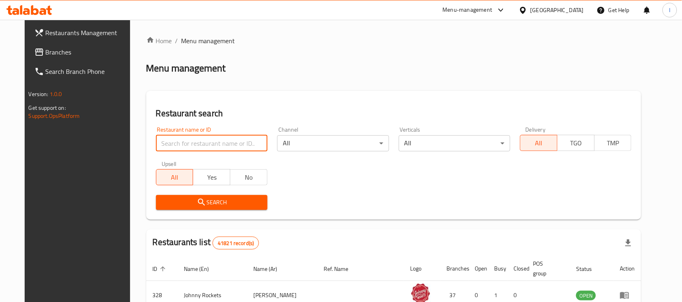
paste input "701948"
type input "701948"
click button "Search" at bounding box center [211, 202] width 111 height 15
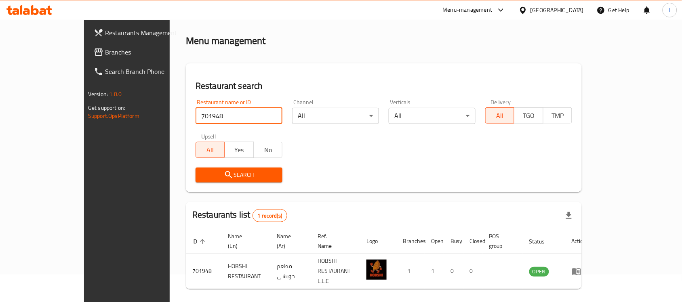
scroll to position [42, 0]
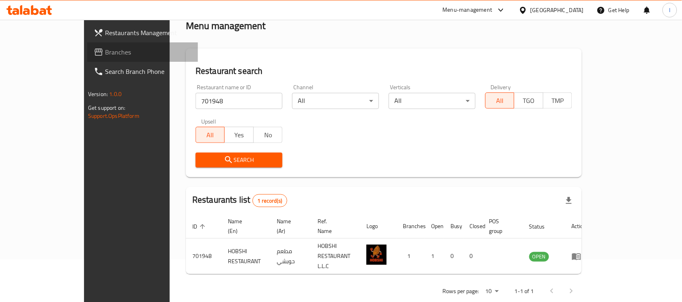
click at [105, 53] on span "Branches" at bounding box center [148, 52] width 86 height 10
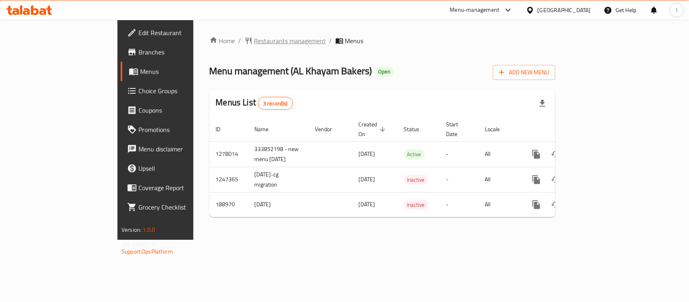
click at [254, 41] on span "Restaurants management" at bounding box center [290, 41] width 72 height 10
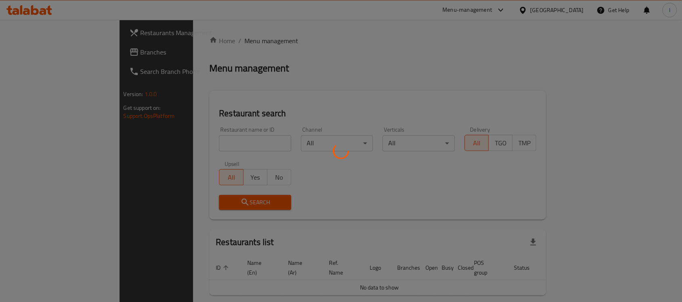
click at [182, 139] on div at bounding box center [341, 151] width 682 height 302
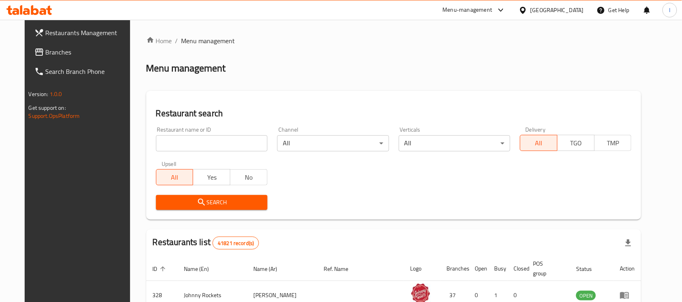
click at [181, 141] on input "search" at bounding box center [211, 143] width 111 height 16
paste input "620352"
type input "620352"
click button "Search" at bounding box center [211, 202] width 111 height 15
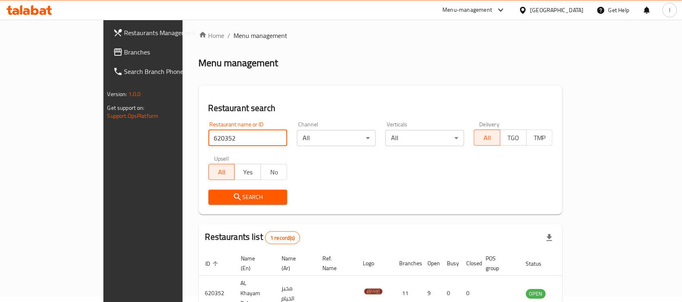
scroll to position [42, 0]
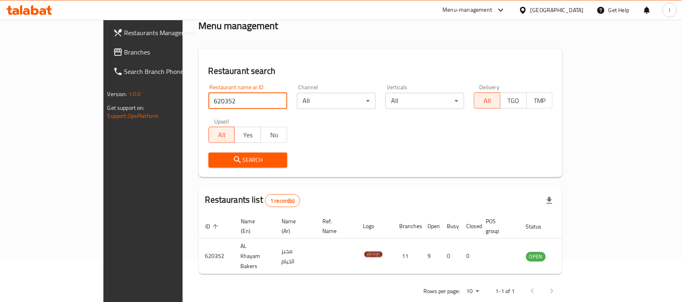
click at [124, 51] on span "Branches" at bounding box center [167, 52] width 86 height 10
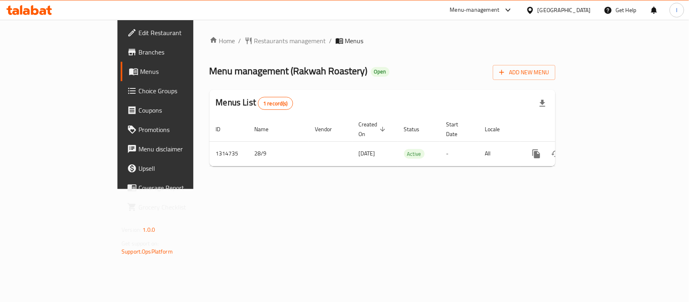
click at [139, 86] on span "Choice Groups" at bounding box center [183, 91] width 88 height 10
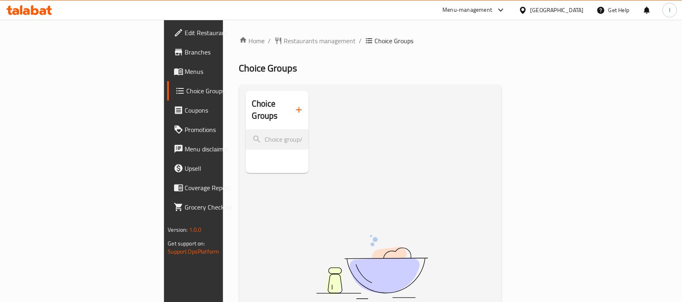
click at [185, 50] on span "Branches" at bounding box center [228, 52] width 86 height 10
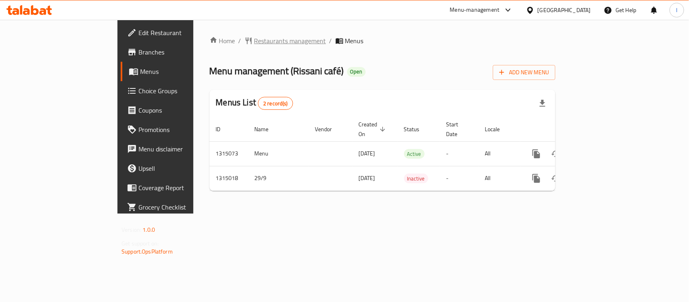
click at [254, 45] on span "Restaurants management" at bounding box center [290, 41] width 72 height 10
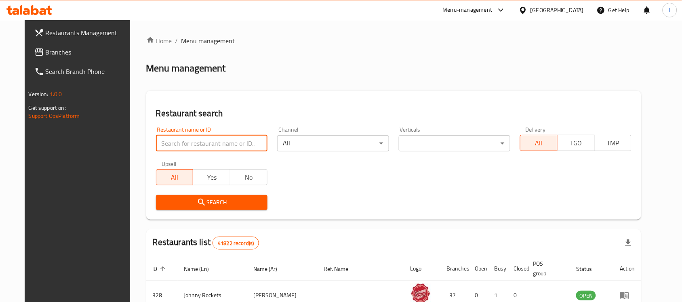
click at [177, 142] on input "search" at bounding box center [211, 143] width 111 height 16
paste input "706744"
type input "706744"
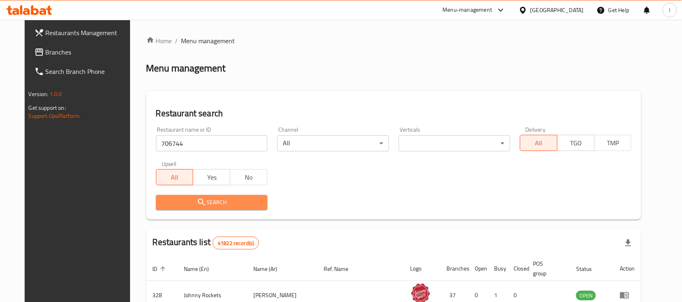
click at [202, 204] on span "Search" at bounding box center [211, 202] width 99 height 10
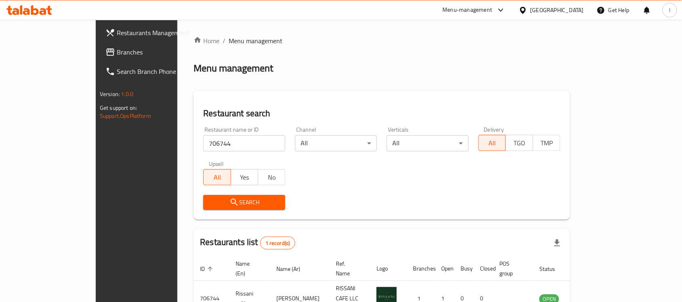
click at [117, 55] on span "Branches" at bounding box center [160, 52] width 86 height 10
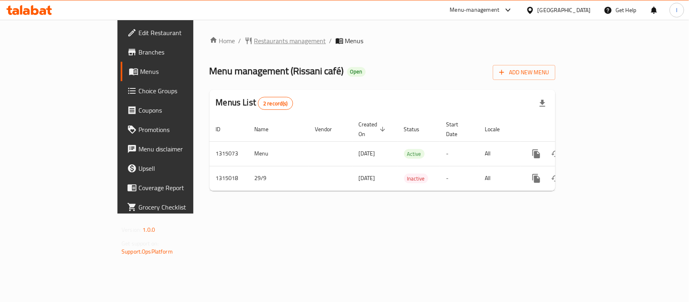
click at [254, 43] on span "Restaurants management" at bounding box center [290, 41] width 72 height 10
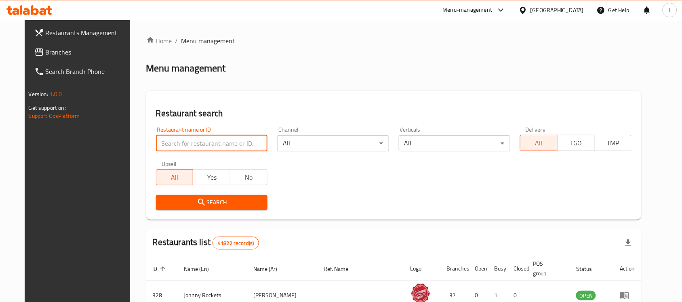
click at [191, 147] on input "search" at bounding box center [211, 143] width 111 height 16
paste input "706744"
type input "706744"
click button "Search" at bounding box center [211, 202] width 111 height 15
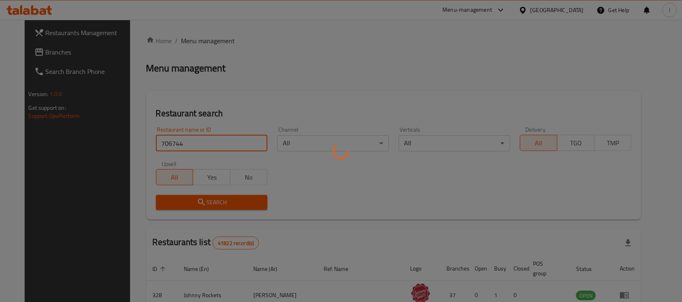
click button "Search" at bounding box center [211, 202] width 111 height 15
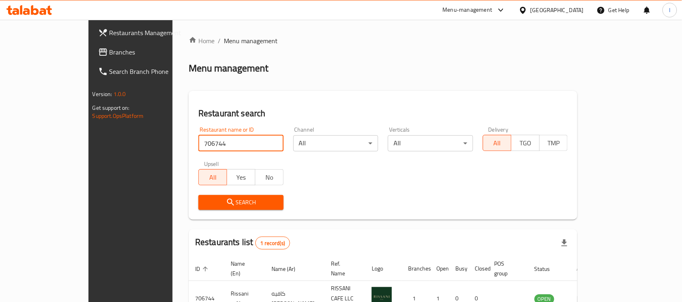
click button "Search" at bounding box center [240, 202] width 85 height 15
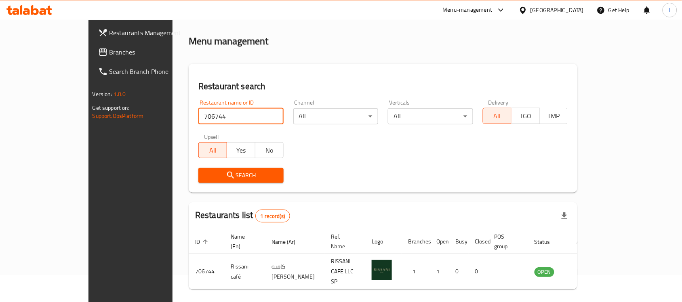
scroll to position [42, 0]
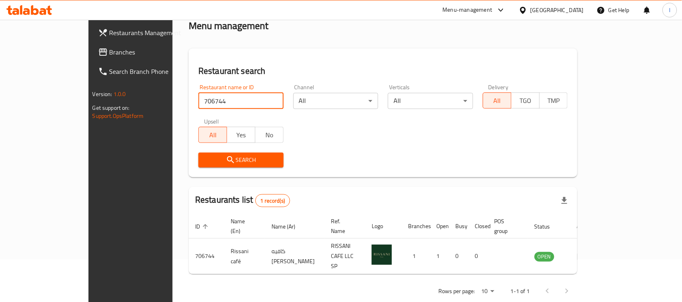
click at [92, 61] on link "Branches" at bounding box center [147, 51] width 111 height 19
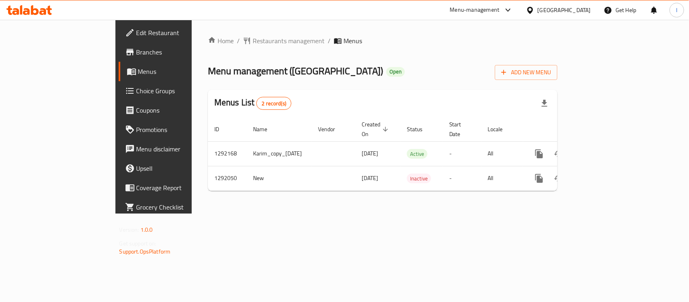
click at [224, 31] on div "Home / Restaurants management / Menus Menu management ( [GEOGRAPHIC_DATA] ) Ope…" at bounding box center [383, 117] width 382 height 194
click at [253, 42] on span "Restaurants management" at bounding box center [289, 41] width 72 height 10
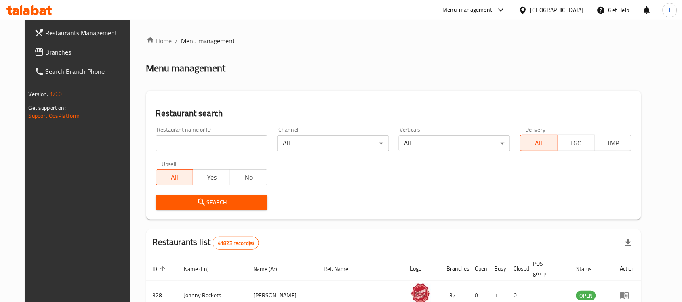
click at [192, 145] on input "search" at bounding box center [211, 143] width 111 height 16
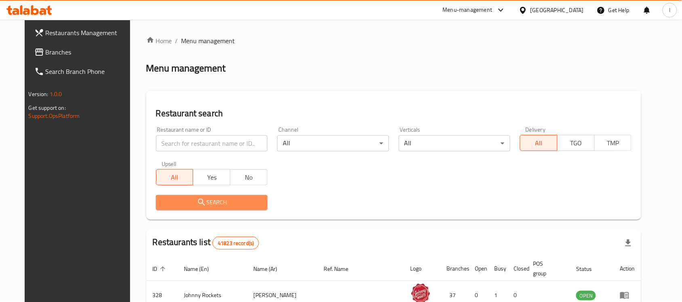
click at [162, 199] on span "Search" at bounding box center [211, 202] width 99 height 10
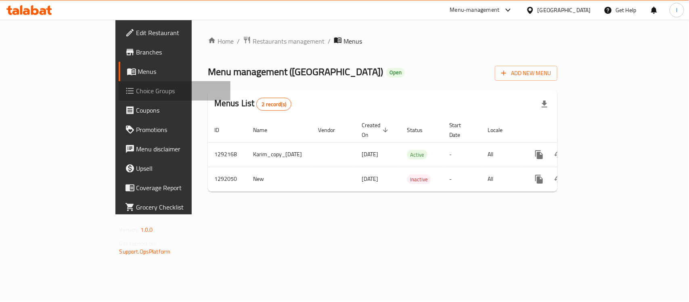
click at [119, 81] on link "Choice Groups" at bounding box center [175, 90] width 112 height 19
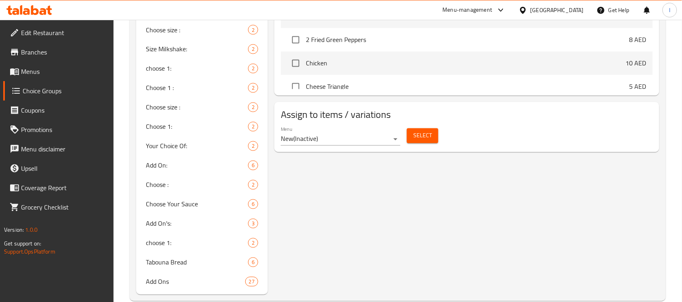
scroll to position [426, 0]
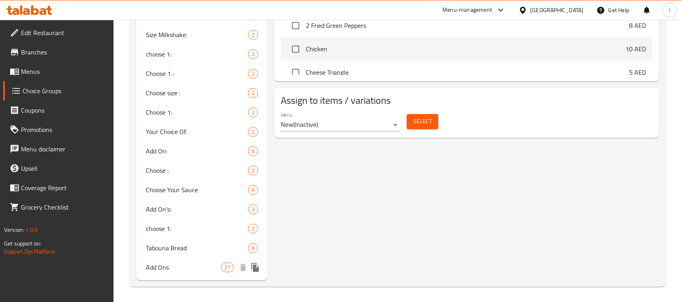
click at [191, 259] on div "Add Ons 27" at bounding box center [202, 267] width 132 height 19
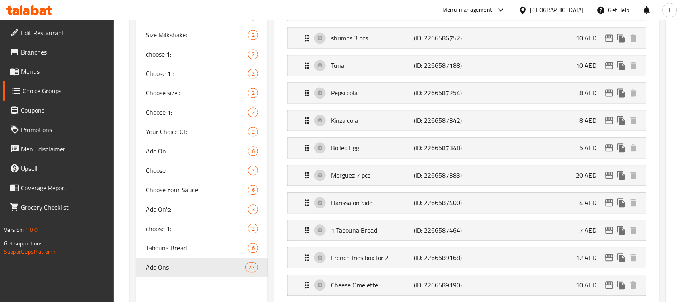
type input "Add Ons"
type input "إضافات"
type input "0"
type input "23"
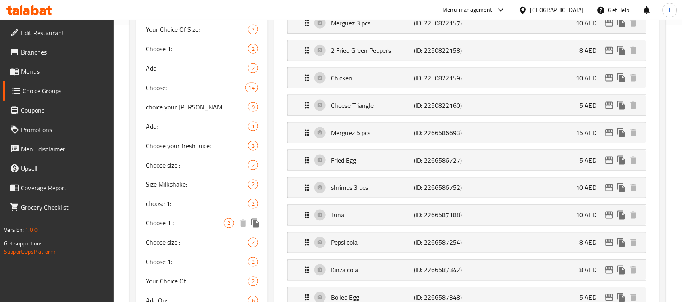
scroll to position [275, 0]
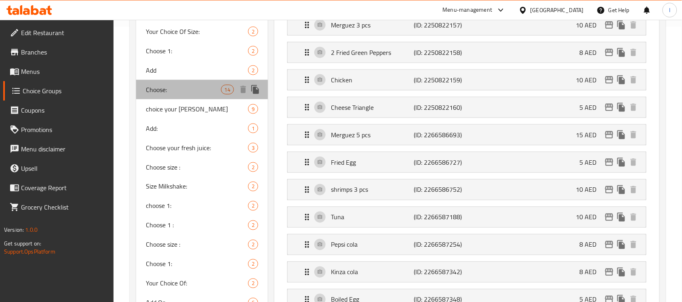
click at [217, 93] on span "Choose:" at bounding box center [183, 90] width 75 height 10
type input "Choose:"
type input "اختر"
type input "1"
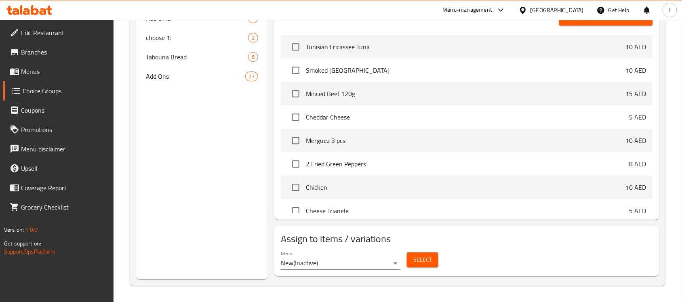
scroll to position [570, 0]
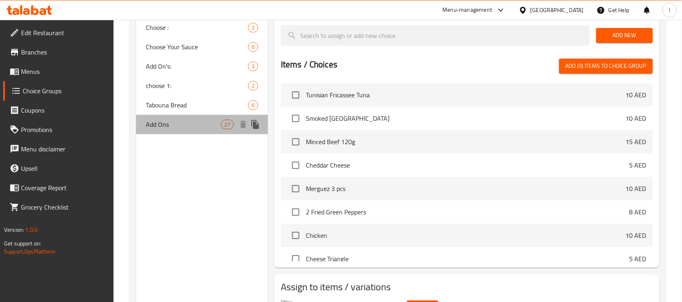
click at [199, 126] on span "Add Ons" at bounding box center [183, 125] width 75 height 10
type input "Add Ons"
type input "إضافات"
type input "0"
type input "23"
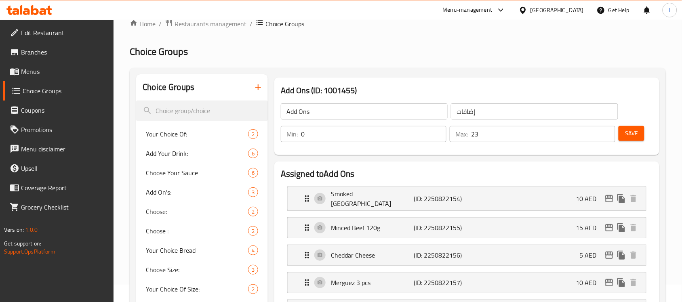
scroll to position [0, 0]
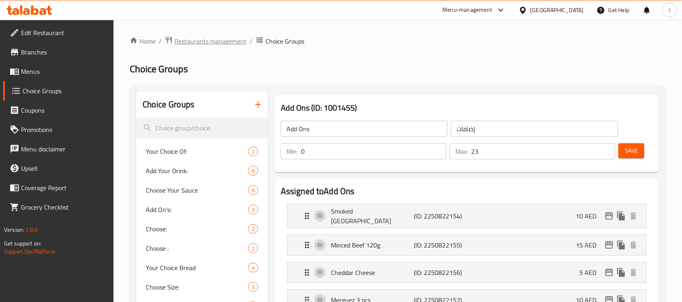
click at [213, 36] on span "Restaurants management" at bounding box center [210, 41] width 72 height 10
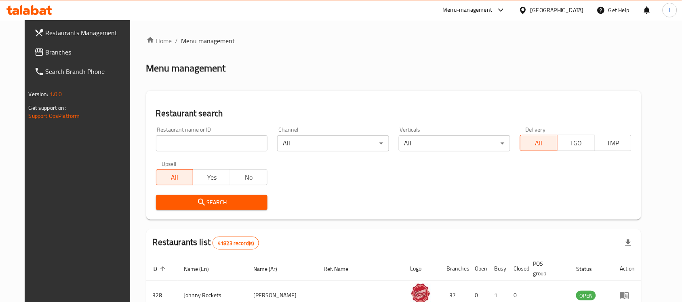
click at [34, 56] on span at bounding box center [39, 52] width 11 height 10
